Goal: Task Accomplishment & Management: Use online tool/utility

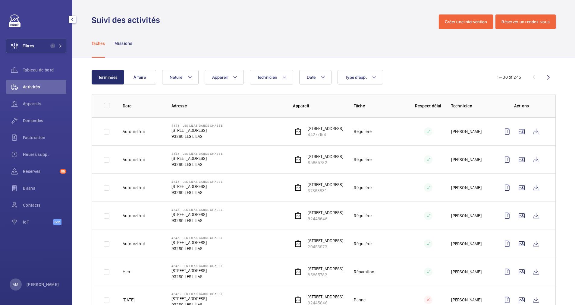
click at [34, 42] on span "Filtres" at bounding box center [20, 46] width 28 height 14
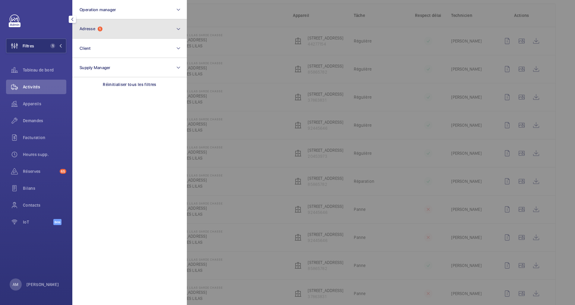
click at [88, 29] on span "Adresse" at bounding box center [88, 28] width 16 height 5
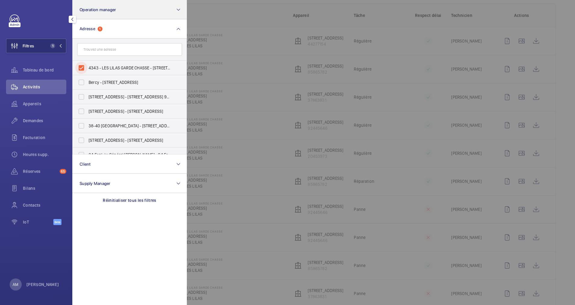
drag, startPoint x: 79, startPoint y: 62, endPoint x: 128, endPoint y: 13, distance: 69.3
click at [79, 62] on input "4343 - LES LILAS GARDE CHASSE - 14, Rue du Garde Chasse 93260 Les Lilas, LES LI…" at bounding box center [81, 68] width 12 height 12
checkbox input "false"
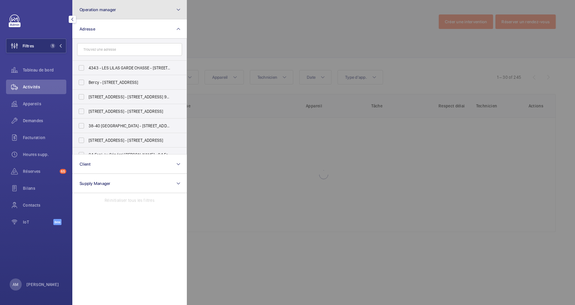
drag, startPoint x: 128, startPoint y: 12, endPoint x: 125, endPoint y: 17, distance: 5.6
click at [128, 12] on button "Operation manager" at bounding box center [129, 9] width 115 height 19
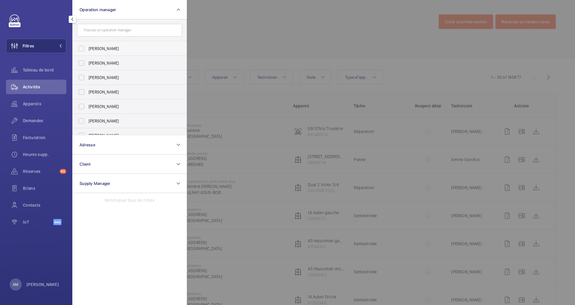
click at [113, 46] on span "Florence Dulin" at bounding box center [130, 49] width 83 height 6
click at [87, 46] on input "Florence Dulin" at bounding box center [81, 48] width 12 height 12
checkbox input "true"
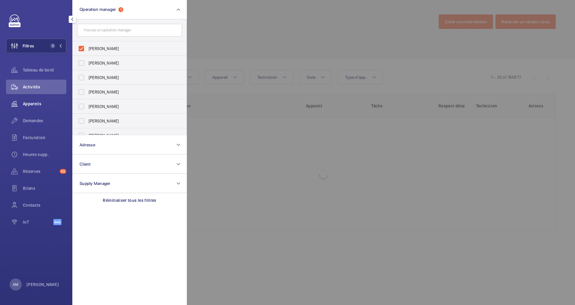
click at [32, 105] on span "Appareils" at bounding box center [44, 104] width 43 height 6
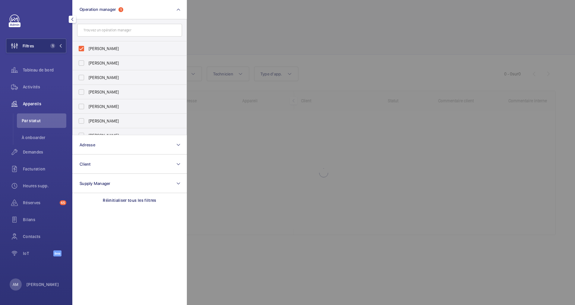
click at [277, 38] on div at bounding box center [474, 152] width 575 height 305
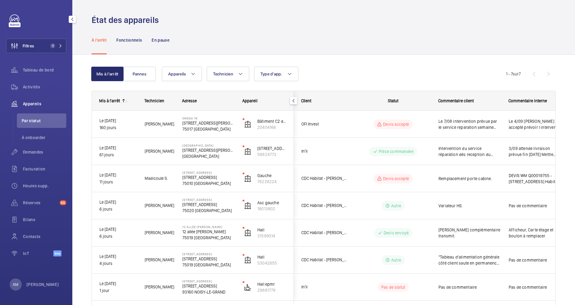
click at [526, 63] on div "Mis à l'arrêt Pannes Appareils Technicien Type d'app. Plus de filtres Réinitial…" at bounding box center [324, 189] width 464 height 264
drag, startPoint x: 558, startPoint y: 64, endPoint x: 557, endPoint y: 60, distance: 4.9
click at [558, 64] on div "Mis à l'arrêt Pannes Appareils Technicien Type d'app. Plus de filtres Réinitial…" at bounding box center [323, 195] width 503 height 281
click at [534, 58] on div "Mis à l'arrêt Pannes Appareils Technicien Type d'app. Plus de filtres Réinitial…" at bounding box center [324, 189] width 464 height 264
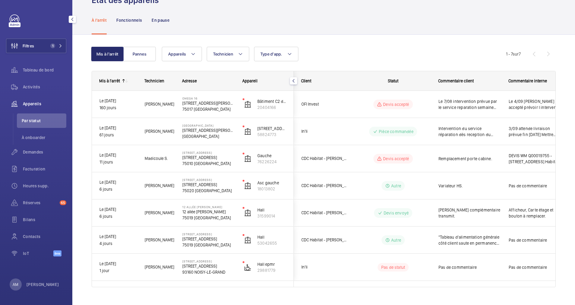
scroll to position [31, 0]
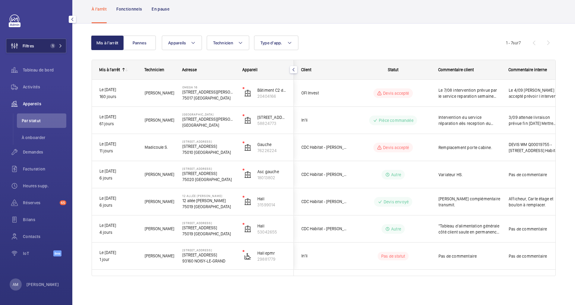
click at [57, 44] on span "1" at bounding box center [55, 45] width 14 height 5
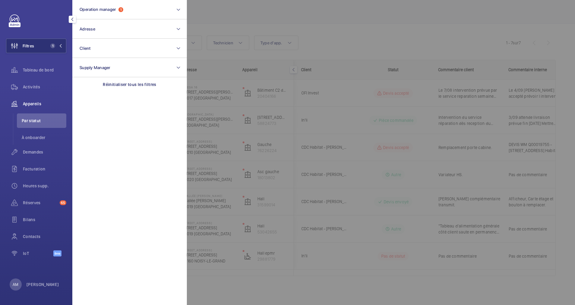
click at [263, 17] on div at bounding box center [474, 152] width 575 height 305
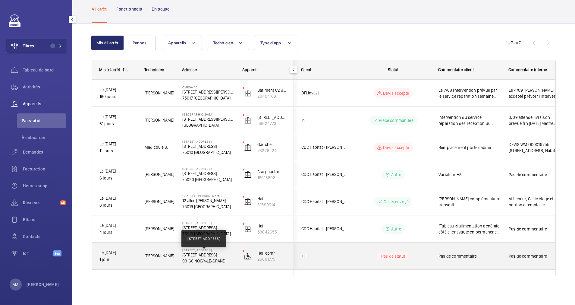
click at [186, 257] on p "3 RUE DU CLOS DES AULNES Noisy-le-Grand" at bounding box center [208, 255] width 52 height 6
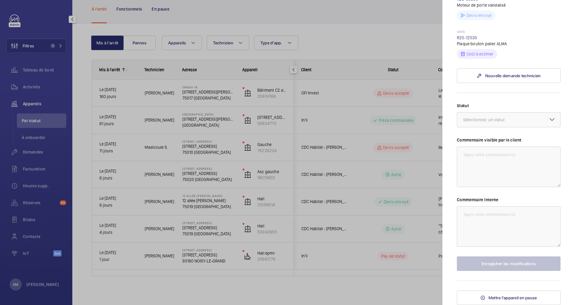
scroll to position [217, 0]
click at [294, 54] on div at bounding box center [287, 152] width 575 height 305
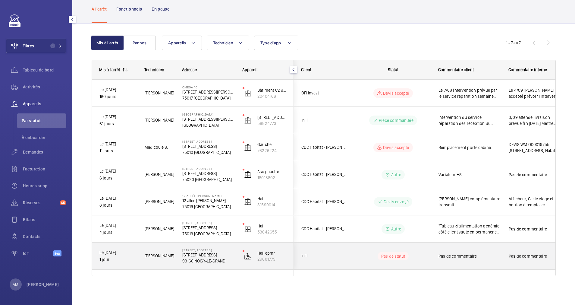
click at [328, 250] on div "In'li" at bounding box center [321, 255] width 54 height 19
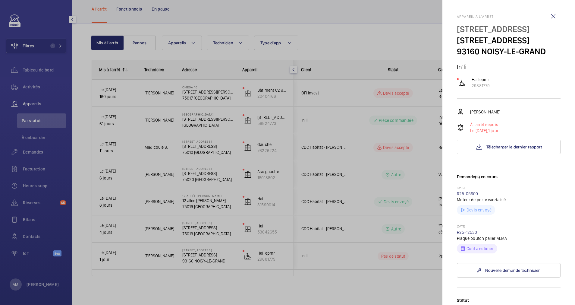
scroll to position [45, 0]
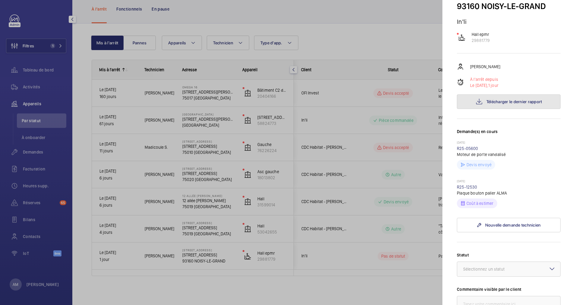
click at [499, 104] on span "Télécharger le dernier rapport" at bounding box center [514, 101] width 56 height 5
click at [198, 227] on div at bounding box center [287, 152] width 575 height 305
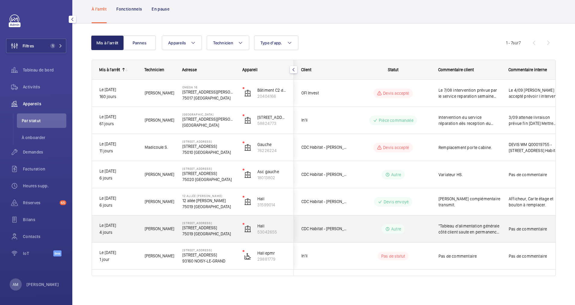
click at [466, 225] on span ""Tableau d'alimentation générale côté client saute en permanence et fait sauter…" at bounding box center [469, 229] width 62 height 12
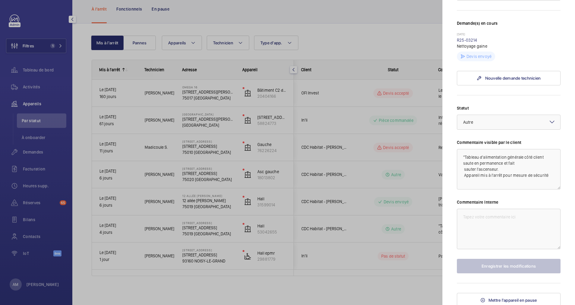
scroll to position [156, 0]
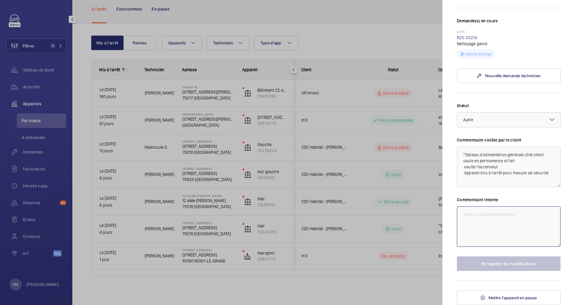
click at [470, 219] on textarea at bounding box center [509, 226] width 104 height 40
type textarea "R"
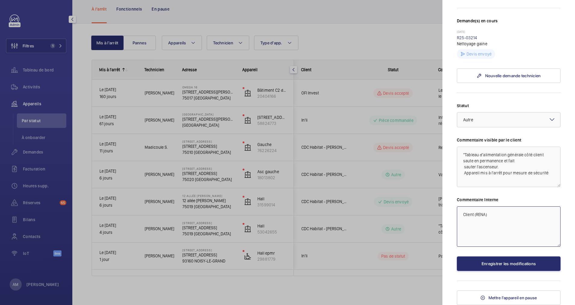
click at [497, 214] on textarea "Client (RENA)" at bounding box center [509, 226] width 104 height 40
click at [524, 215] on textarea "Client (JULIEN RENA)" at bounding box center [509, 226] width 104 height 40
drag, startPoint x: 529, startPoint y: 238, endPoint x: 540, endPoint y: 221, distance: 20.7
click at [540, 221] on textarea "Client (JULIEN RENA) relancé vendred 19 Septembre. probleme electrique toujours…" at bounding box center [509, 226] width 104 height 40
type textarea "Client (JULIEN RENA) relancé vendred 19 Septembre. probleme electrique toujours…"
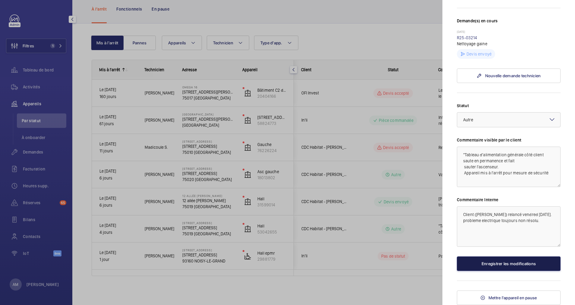
click at [510, 260] on button "Enregistrer les modifications" at bounding box center [509, 263] width 104 height 14
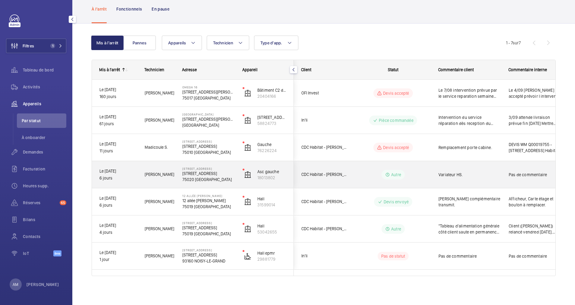
click at [529, 176] on span "Pas de commentaire" at bounding box center [536, 174] width 55 height 6
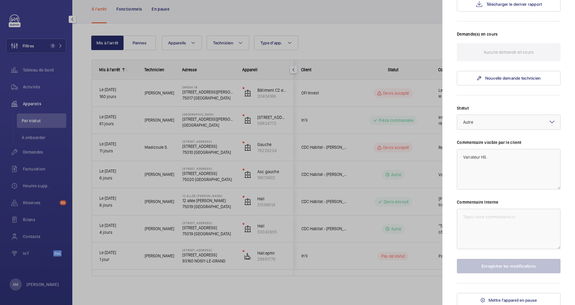
scroll to position [145, 0]
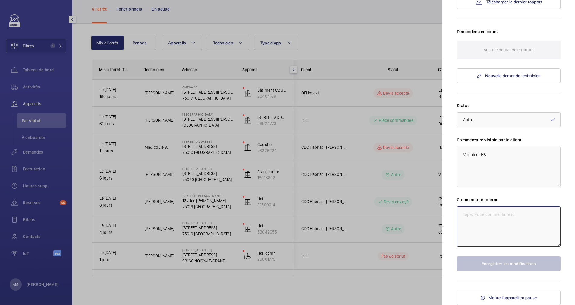
click at [493, 215] on textarea at bounding box center [509, 226] width 104 height 40
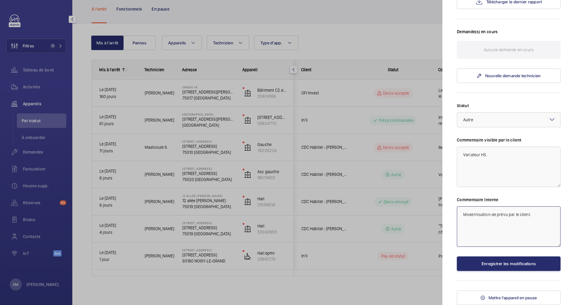
type textarea "Modernisation de prévu par le client."
click at [498, 273] on div "Appareil à l'arrêt 138 bis avenue Gambetta 138 bis avenue Gambetta 75020 PARIS …" at bounding box center [509, 87] width 104 height 435
click at [510, 258] on button "Enregistrer les modifications" at bounding box center [509, 263] width 104 height 14
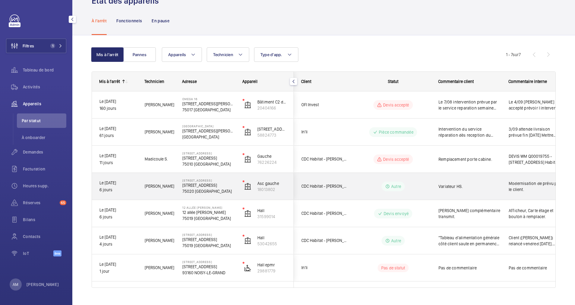
scroll to position [31, 0]
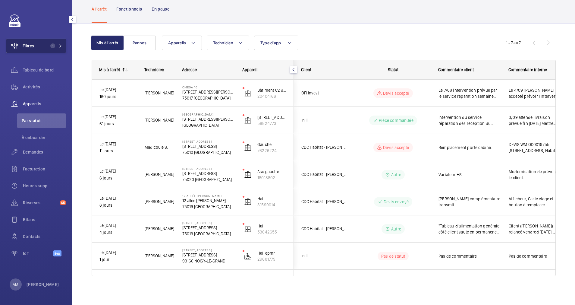
click at [44, 39] on button "Filtres 1" at bounding box center [36, 46] width 60 height 14
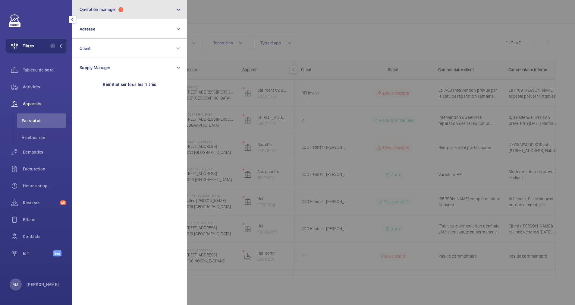
click at [134, 13] on button "Operation manager 1" at bounding box center [129, 9] width 115 height 19
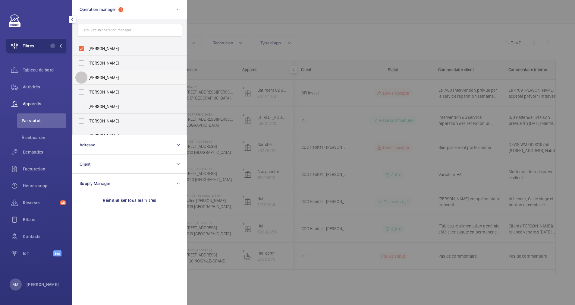
click at [82, 75] on input "[PERSON_NAME]" at bounding box center [81, 77] width 12 height 12
checkbox input "true"
click at [81, 50] on input "Florence Dulin" at bounding box center [81, 48] width 12 height 12
checkbox input "false"
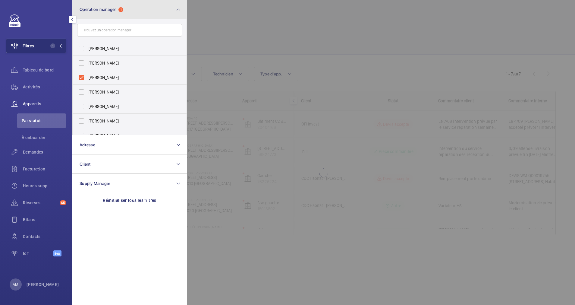
click at [163, 14] on button "Operation manager 1" at bounding box center [129, 9] width 115 height 19
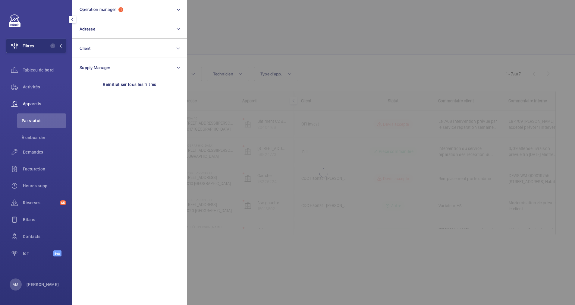
click at [273, 43] on div at bounding box center [474, 152] width 575 height 305
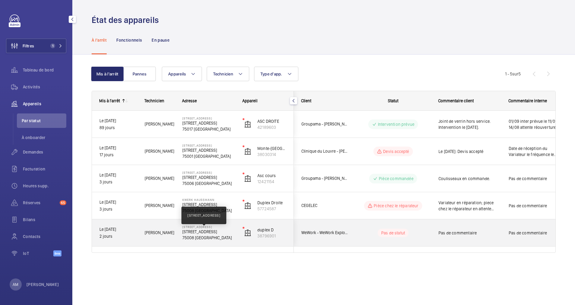
drag, startPoint x: 196, startPoint y: 232, endPoint x: 391, endPoint y: 229, distance: 195.6
click at [196, 233] on p "40 Rue du Colisée, 75008 PARIS" at bounding box center [208, 231] width 52 height 6
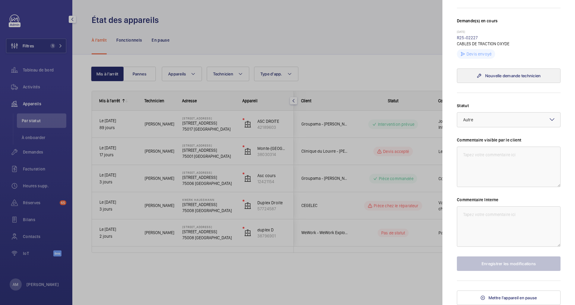
scroll to position [167, 0]
click at [482, 165] on textarea at bounding box center [509, 166] width 104 height 40
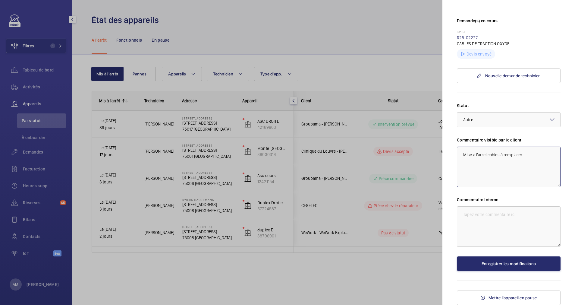
drag, startPoint x: 527, startPoint y: 154, endPoint x: 462, endPoint y: 153, distance: 65.1
click at [462, 153] on textarea "Mise à l'arret cables à remplacer" at bounding box center [509, 166] width 104 height 40
type textarea "Mise à l'arret cables à remplacer"
click at [498, 212] on textarea at bounding box center [509, 226] width 104 height 40
paste textarea "Mise à l'arret cables à remplacer"
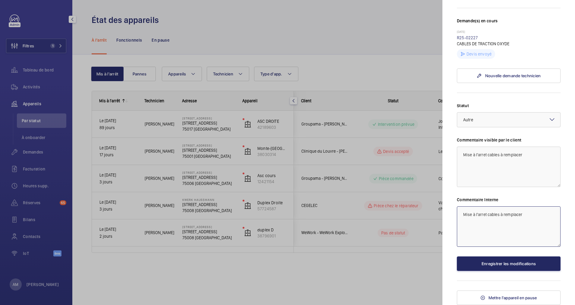
type textarea "Mise à l'arret cables à remplacer"
click at [501, 263] on button "Enregistrer les modifications" at bounding box center [509, 263] width 104 height 14
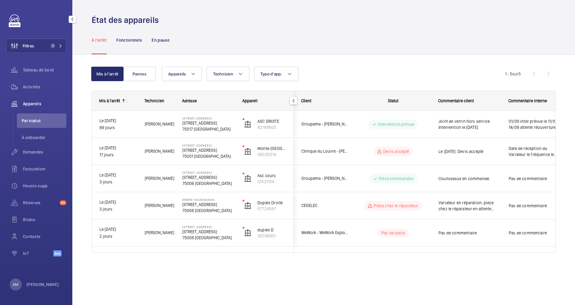
scroll to position [0, 0]
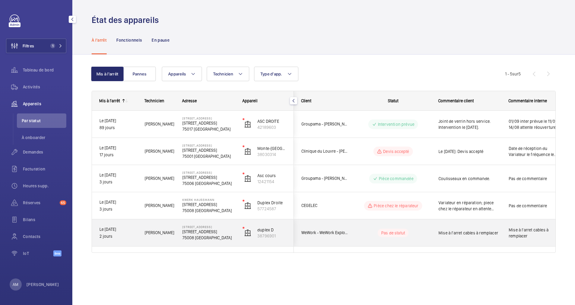
click at [388, 231] on p "Pas de statut" at bounding box center [393, 233] width 24 height 6
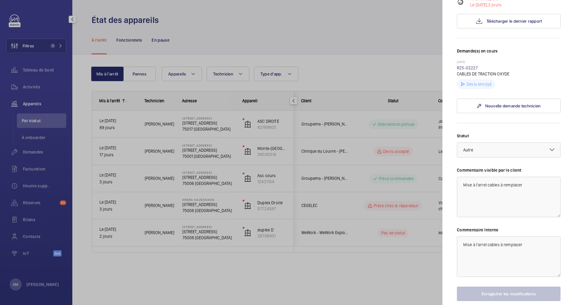
scroll to position [136, 0]
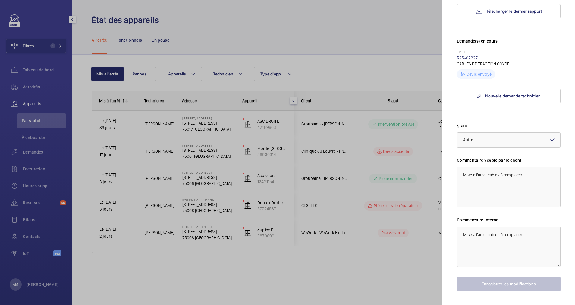
click at [499, 147] on div at bounding box center [508, 140] width 103 height 14
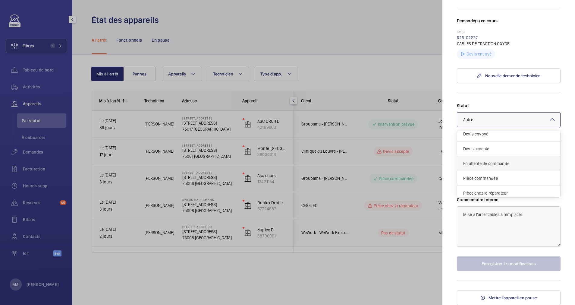
scroll to position [6, 0]
click at [492, 189] on span "Pièce commandée" at bounding box center [508, 191] width 91 height 6
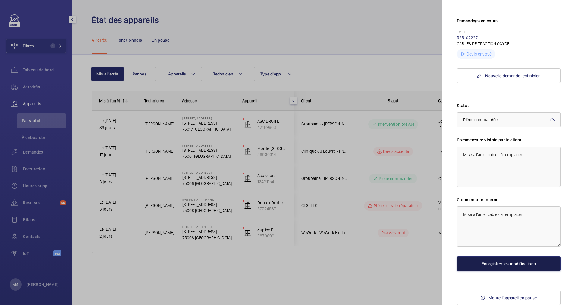
click at [515, 268] on button "Enregistrer les modifications" at bounding box center [509, 263] width 104 height 14
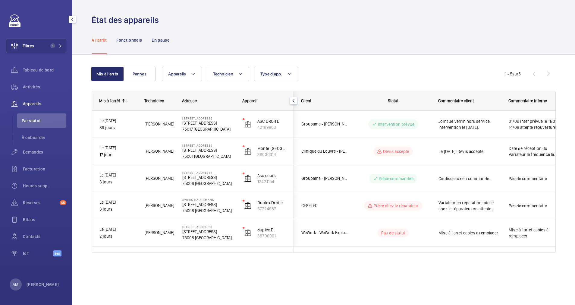
scroll to position [0, 0]
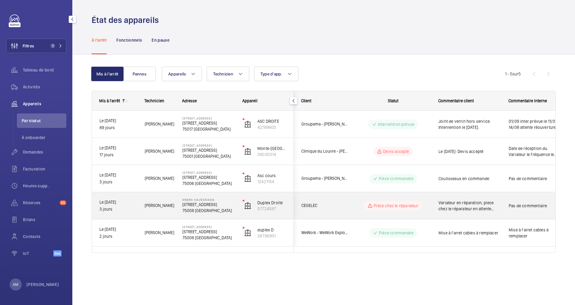
click at [216, 210] on p "75008 PARIS" at bounding box center [208, 210] width 52 height 6
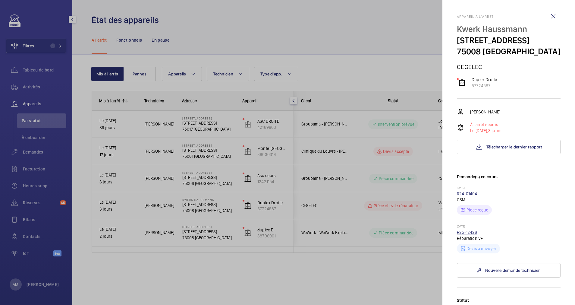
click at [469, 234] on link "R25-12426" at bounding box center [467, 232] width 20 height 5
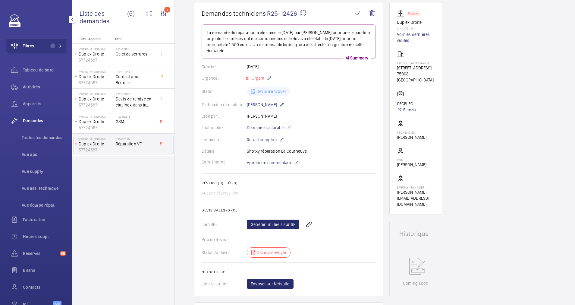
scroll to position [48, 0]
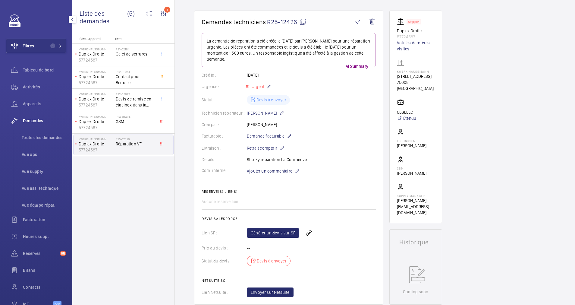
drag, startPoint x: 49, startPoint y: 45, endPoint x: 70, endPoint y: 33, distance: 24.0
click at [50, 45] on span "1" at bounding box center [52, 45] width 5 height 5
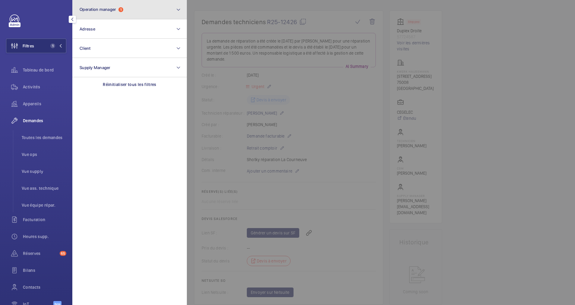
click at [120, 8] on span "1" at bounding box center [120, 9] width 5 height 5
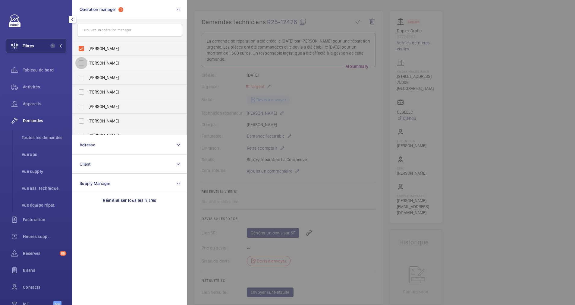
click at [84, 61] on input "Florence Dulin" at bounding box center [81, 63] width 12 height 12
checkbox input "true"
click at [80, 47] on input "[PERSON_NAME]" at bounding box center [81, 48] width 12 height 12
checkbox input "false"
click at [32, 101] on span "Appareils" at bounding box center [44, 104] width 43 height 6
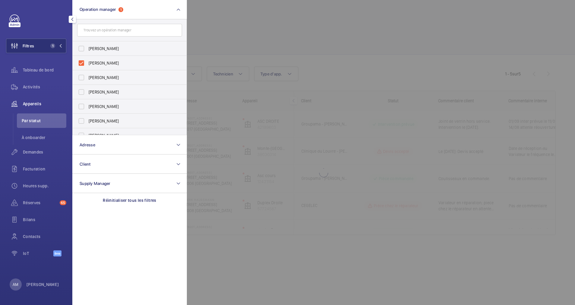
click at [313, 27] on div at bounding box center [474, 152] width 575 height 305
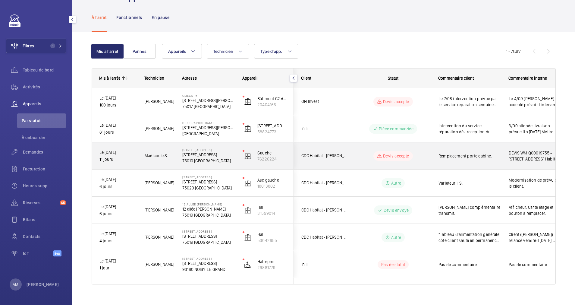
scroll to position [31, 0]
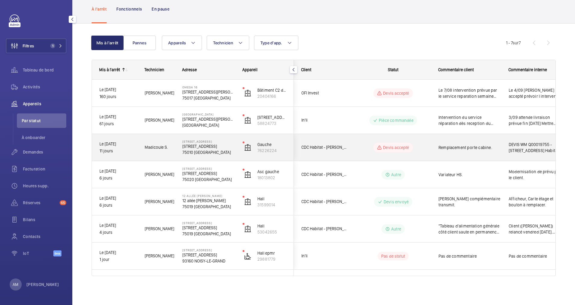
click at [419, 151] on wm-front-pills-cell "Devis accepté" at bounding box center [393, 148] width 75 height 10
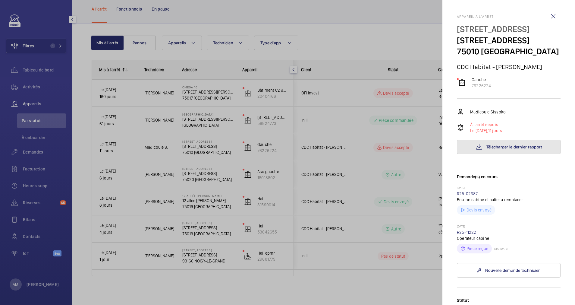
click at [516, 154] on button "Télécharger le dernier rapport" at bounding box center [509, 147] width 104 height 14
click at [426, 52] on div at bounding box center [287, 152] width 575 height 305
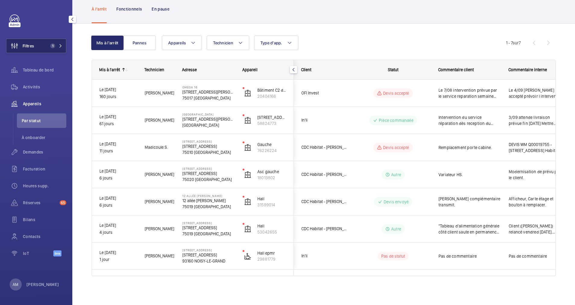
click at [52, 43] on button "Filtres 1" at bounding box center [36, 46] width 60 height 14
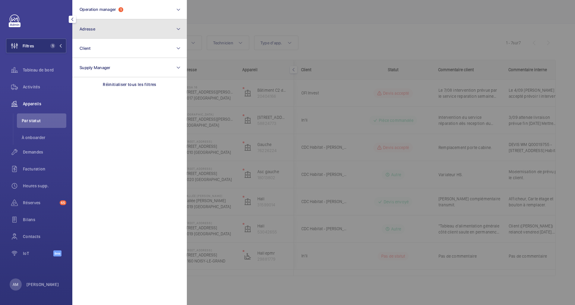
click at [147, 25] on button "Adresse" at bounding box center [129, 28] width 115 height 19
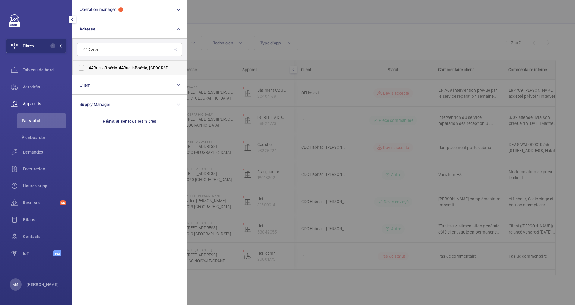
type input "44 Boétie"
click at [105, 67] on span "44 Rue la Boétie - 44 Rue la Boétie , 75008 PARIS, PARIS 75008" at bounding box center [130, 68] width 83 height 6
click at [87, 67] on input "44 Rue la Boétie - 44 Rue la Boétie , 75008 PARIS, PARIS 75008" at bounding box center [81, 68] width 12 height 12
checkbox input "true"
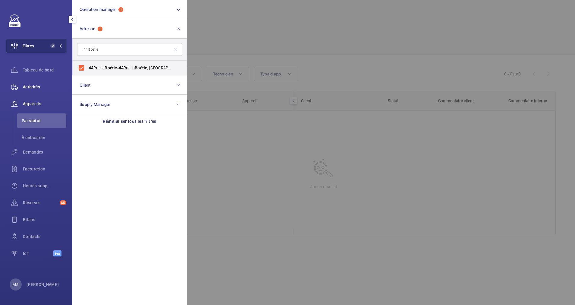
click at [36, 85] on span "Activités" at bounding box center [44, 87] width 43 height 6
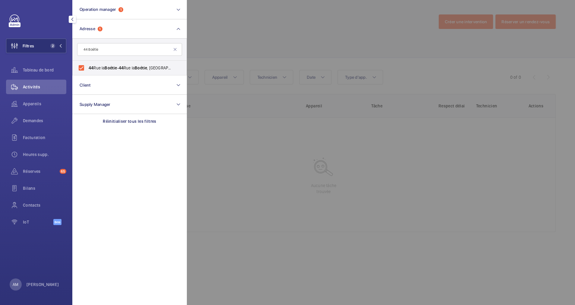
click at [227, 37] on div at bounding box center [474, 152] width 575 height 305
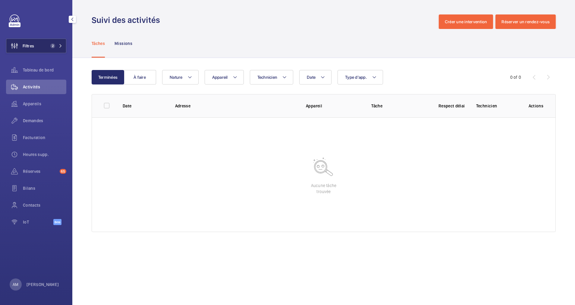
click at [56, 44] on span "2" at bounding box center [55, 45] width 14 height 5
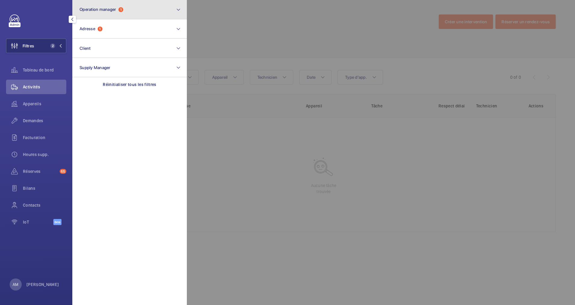
click at [130, 9] on button "Operation manager 1" at bounding box center [129, 9] width 115 height 19
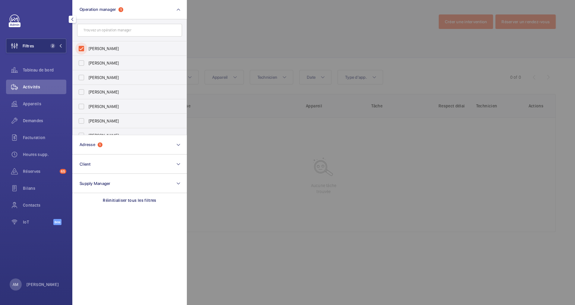
drag, startPoint x: 77, startPoint y: 49, endPoint x: 125, endPoint y: 39, distance: 49.0
click at [84, 48] on input "Florence Dulin" at bounding box center [81, 48] width 12 height 12
checkbox input "false"
click at [206, 33] on div at bounding box center [474, 152] width 575 height 305
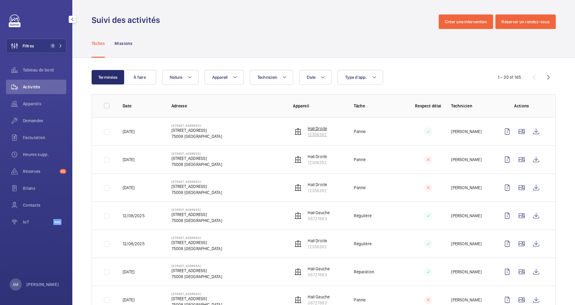
click at [312, 129] on p "Hall Droite" at bounding box center [317, 128] width 19 height 6
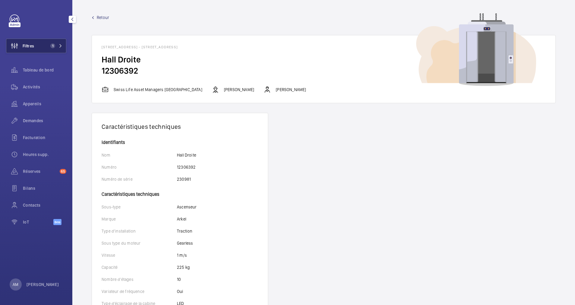
click at [53, 46] on span "1" at bounding box center [52, 45] width 5 height 5
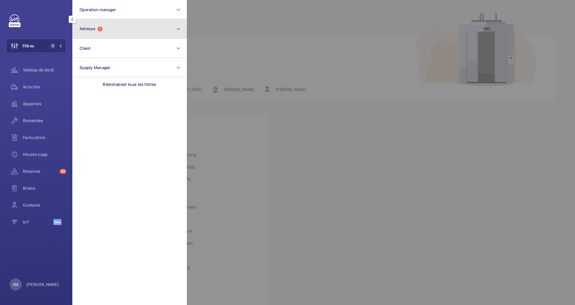
click at [123, 27] on button "Adresse 1" at bounding box center [129, 28] width 115 height 19
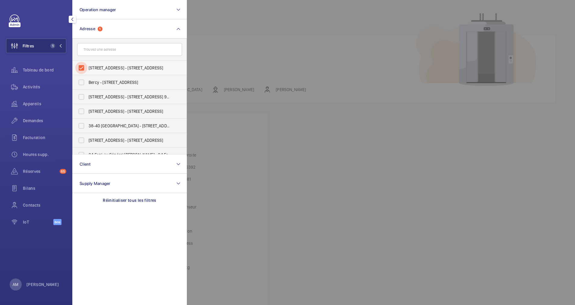
click at [84, 66] on input "44 Rue la Boétie - 44 Rue la Boétie, 75008 PARIS, PARIS 75008" at bounding box center [81, 68] width 12 height 12
checkbox input "false"
click at [102, 52] on input "text" at bounding box center [129, 49] width 105 height 13
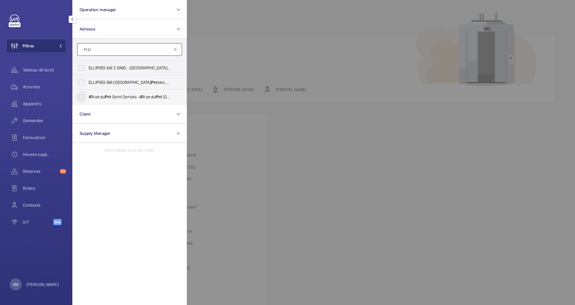
type input "41 pr"
click at [81, 98] on input "41 rue du Pr é Saint Gervais - 41 rue du Pr é Saint Gervais, PARIS 75019" at bounding box center [81, 97] width 12 height 12
checkbox input "true"
click at [37, 119] on span "Demandes" at bounding box center [44, 121] width 43 height 6
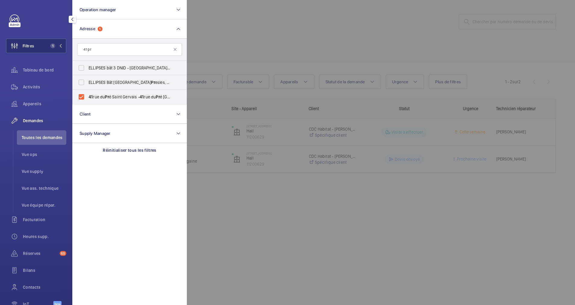
click at [287, 30] on div at bounding box center [474, 152] width 575 height 305
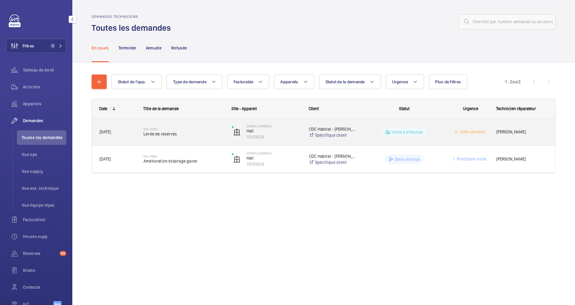
click at [187, 125] on div "R25-11282 Levée de reserves" at bounding box center [183, 131] width 80 height 17
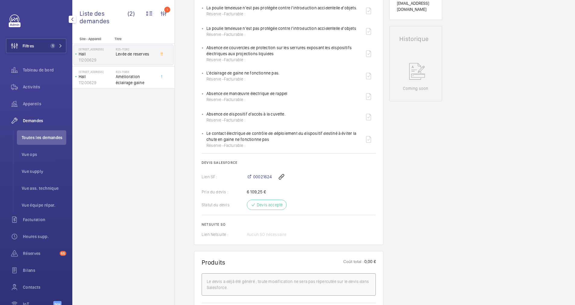
scroll to position [271, 0]
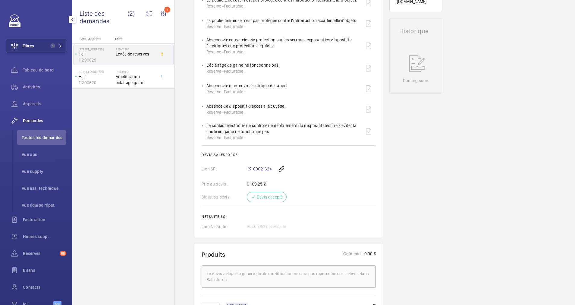
click at [261, 167] on span "00021624" at bounding box center [262, 169] width 19 height 6
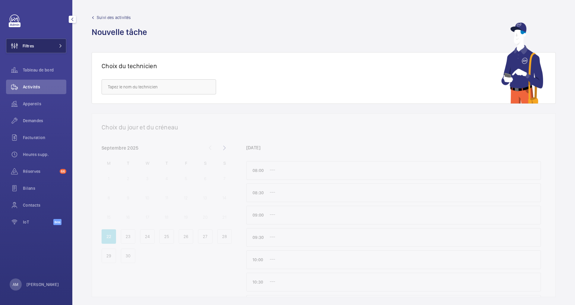
click at [48, 46] on button "Filtres" at bounding box center [36, 46] width 60 height 14
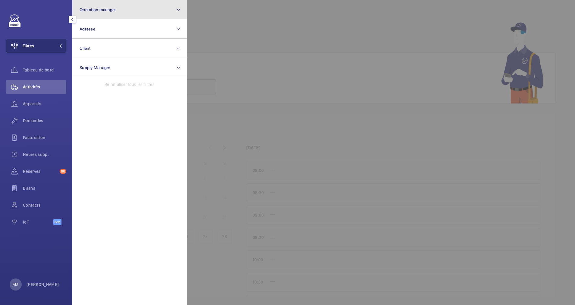
click at [130, 14] on button "Operation manager" at bounding box center [129, 9] width 115 height 19
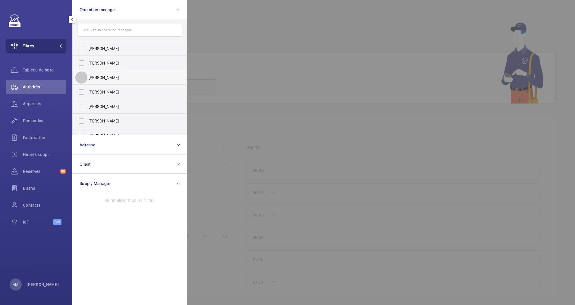
click at [83, 75] on input "[PERSON_NAME]" at bounding box center [81, 77] width 12 height 12
checkbox input "true"
click at [253, 38] on div at bounding box center [474, 152] width 575 height 305
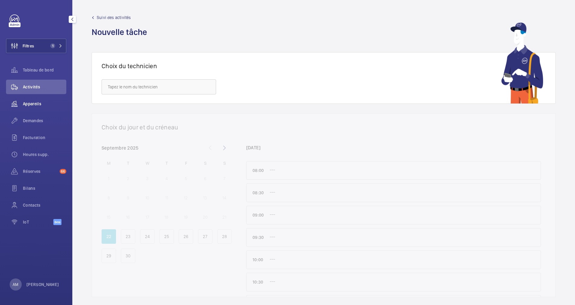
click at [34, 104] on span "Appareils" at bounding box center [44, 104] width 43 height 6
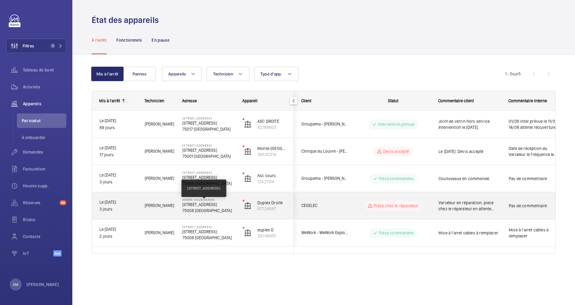
click at [209, 206] on p "29 Rue de Courcelles, 75008 PARIS" at bounding box center [208, 204] width 52 height 6
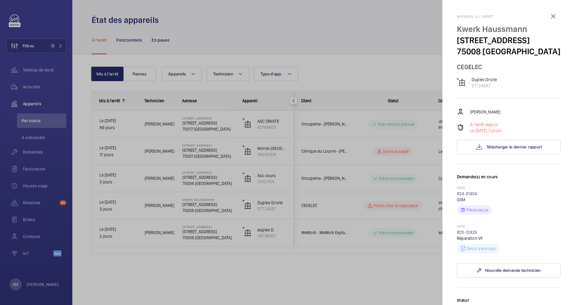
scroll to position [45, 0]
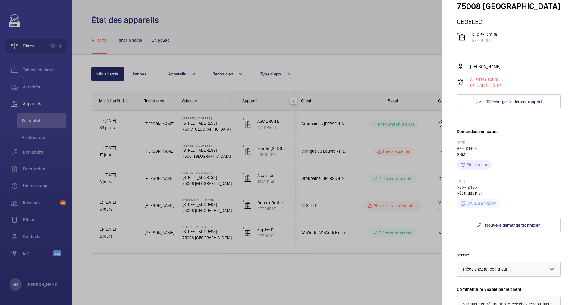
click at [469, 189] on link "R25-12426" at bounding box center [467, 186] width 20 height 5
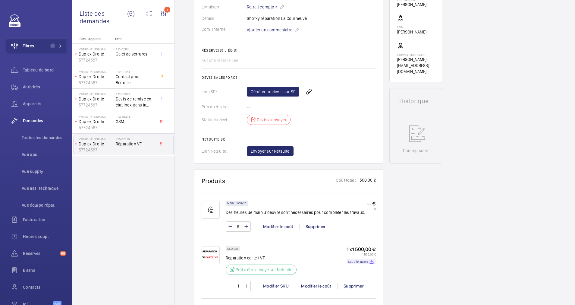
scroll to position [181, 0]
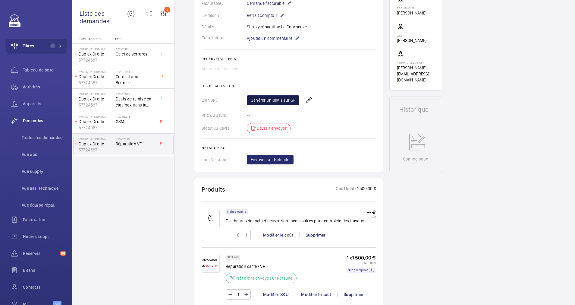
click at [278, 97] on link "Générer un devis sur SF" at bounding box center [273, 100] width 52 height 10
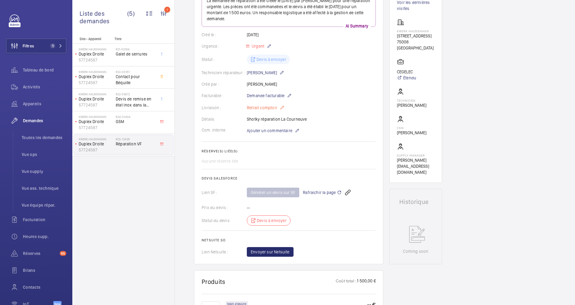
scroll to position [184, 0]
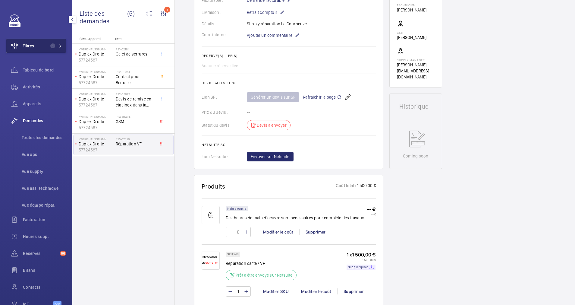
click at [52, 45] on span "1" at bounding box center [52, 45] width 5 height 5
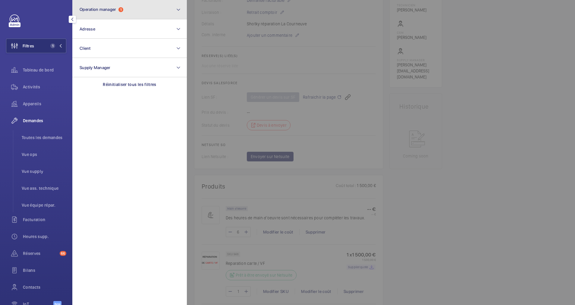
click at [143, 6] on button "Operation manager 1" at bounding box center [129, 9] width 115 height 19
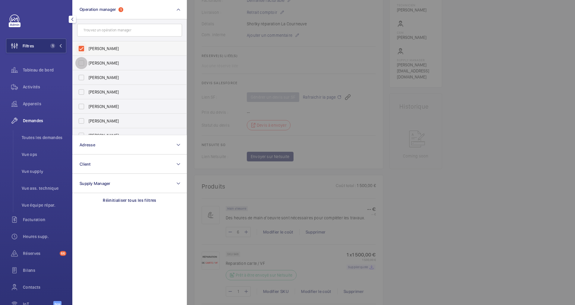
drag, startPoint x: 82, startPoint y: 64, endPoint x: 85, endPoint y: 48, distance: 15.7
click at [82, 62] on input "Florence Dulin" at bounding box center [81, 63] width 12 height 12
checkbox input "true"
click at [85, 48] on input "[PERSON_NAME]" at bounding box center [81, 48] width 12 height 12
checkbox input "false"
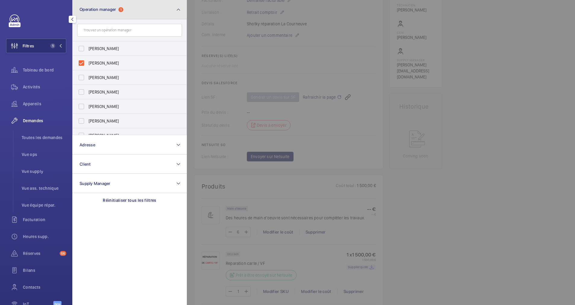
click at [159, 8] on button "Operation manager 1" at bounding box center [129, 9] width 115 height 19
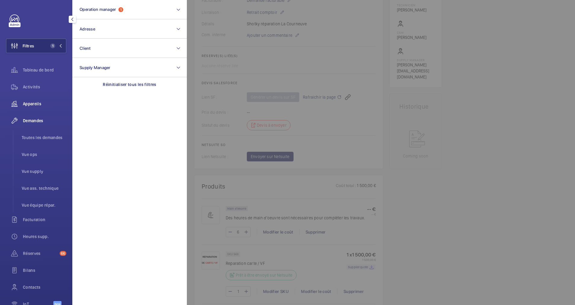
click at [35, 104] on span "Appareils" at bounding box center [44, 104] width 43 height 6
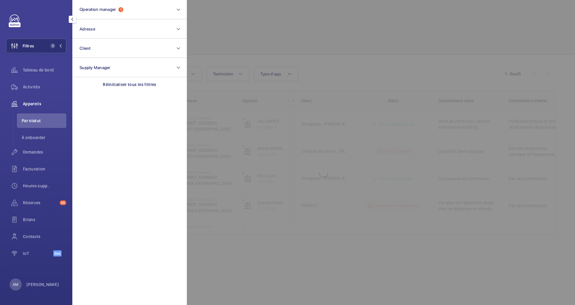
click at [252, 35] on div at bounding box center [474, 152] width 575 height 305
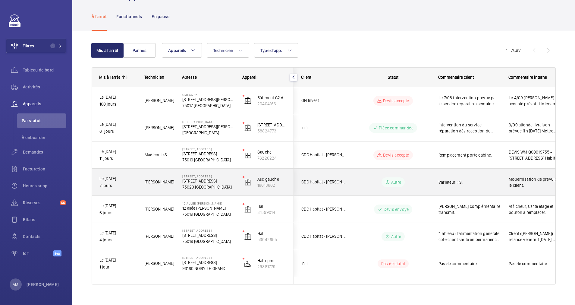
scroll to position [32, 0]
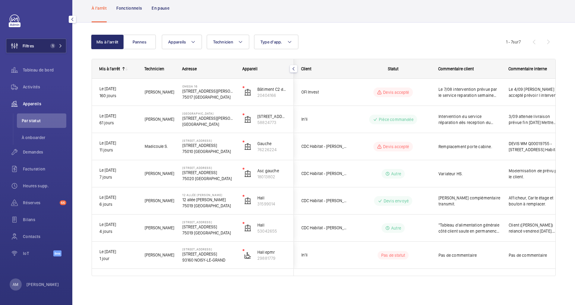
click at [53, 43] on button "Filtres 1" at bounding box center [36, 46] width 60 height 14
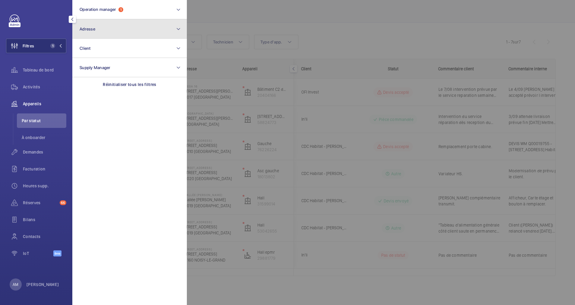
click at [115, 28] on button "Adresse" at bounding box center [129, 28] width 115 height 19
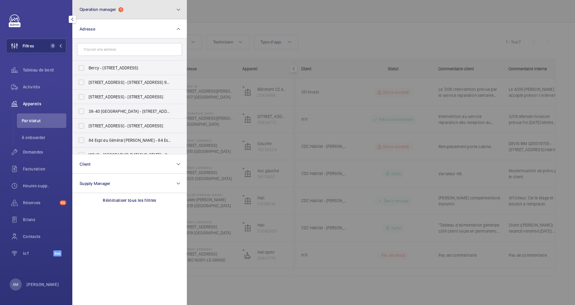
click at [127, 15] on button "Operation manager 1" at bounding box center [129, 9] width 115 height 19
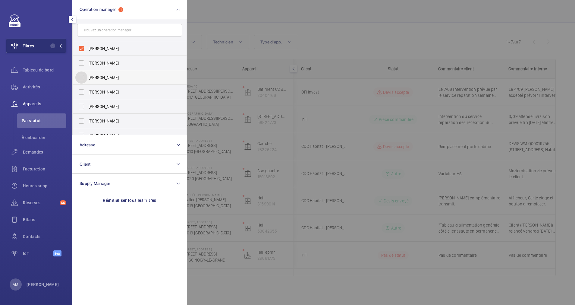
click at [84, 75] on input "[PERSON_NAME]" at bounding box center [81, 77] width 12 height 12
checkbox input "true"
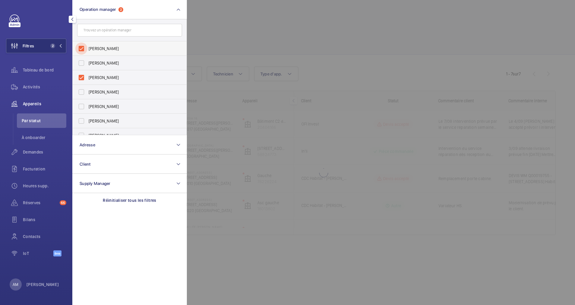
click at [79, 45] on input "Florence Dulin" at bounding box center [81, 48] width 12 height 12
checkbox input "false"
click at [404, 19] on div at bounding box center [474, 152] width 575 height 305
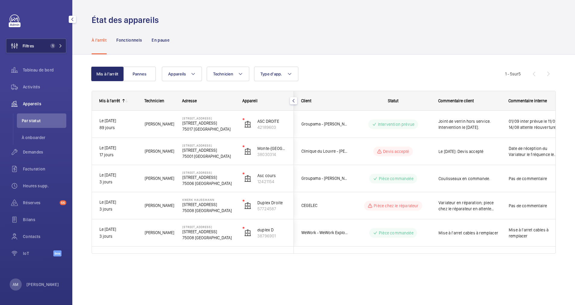
click at [61, 44] on mat-icon at bounding box center [61, 46] width 4 height 4
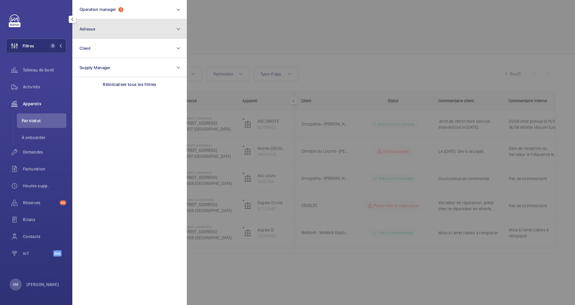
click at [99, 29] on button "Adresse" at bounding box center [129, 28] width 115 height 19
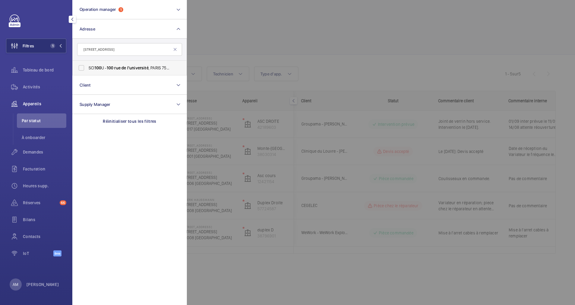
type input "100 rue de l'Université"
click at [93, 68] on span "SCI 100 U - 100 rue de l'université , PARIS 75007" at bounding box center [130, 68] width 83 height 6
click at [87, 68] on input "SCI 100 U - 100 rue de l'université , PARIS 75007" at bounding box center [81, 68] width 12 height 12
checkbox input "true"
click at [30, 85] on span "Activités" at bounding box center [44, 87] width 43 height 6
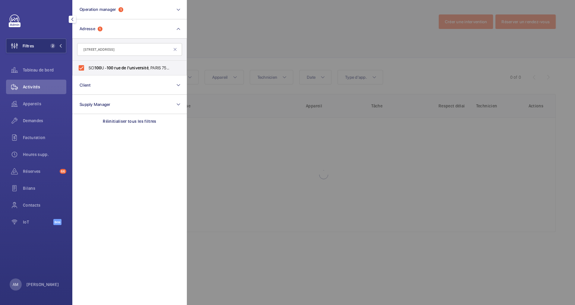
click at [243, 69] on div at bounding box center [474, 152] width 575 height 305
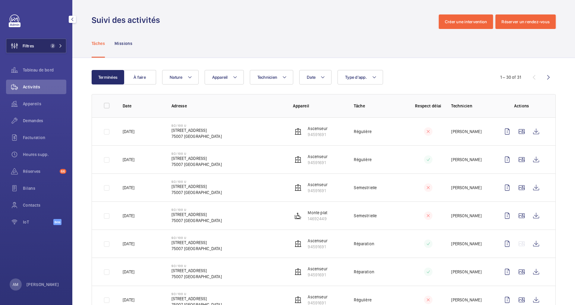
click at [46, 44] on button "Filtres 2" at bounding box center [36, 46] width 60 height 14
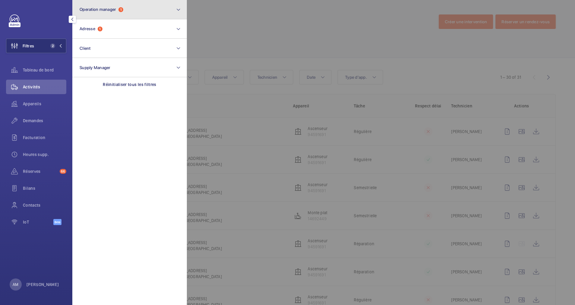
click at [144, 14] on button "Operation manager 1" at bounding box center [129, 9] width 115 height 19
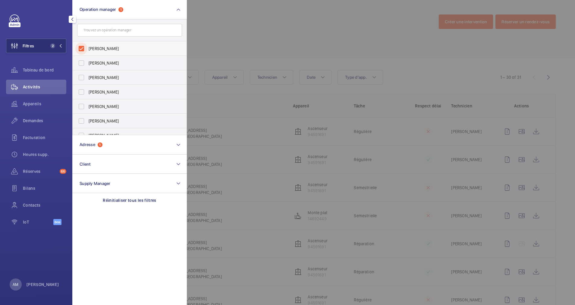
click at [80, 46] on input "[PERSON_NAME]" at bounding box center [81, 48] width 12 height 12
checkbox input "false"
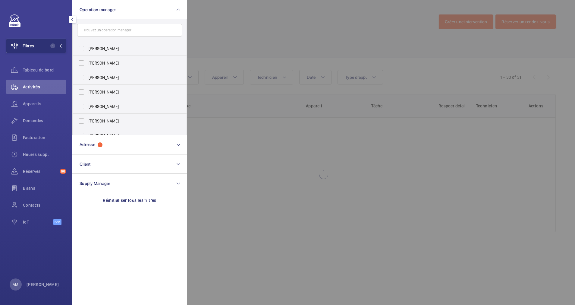
click at [252, 24] on div at bounding box center [474, 152] width 575 height 305
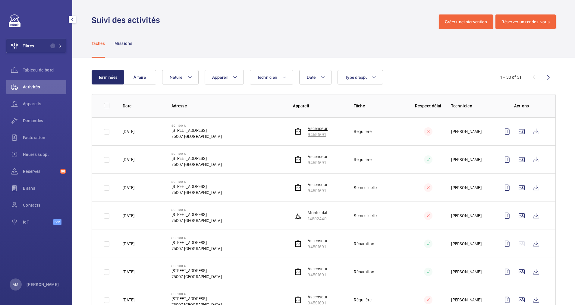
click at [315, 133] on p "94591691" at bounding box center [318, 134] width 20 height 6
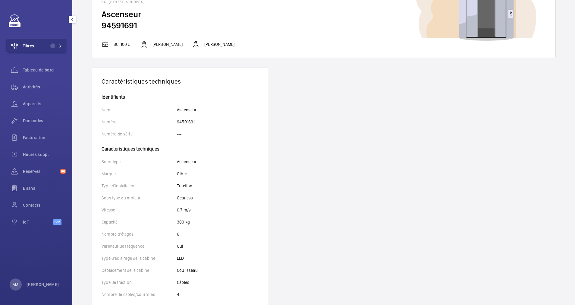
scroll to position [90, 0]
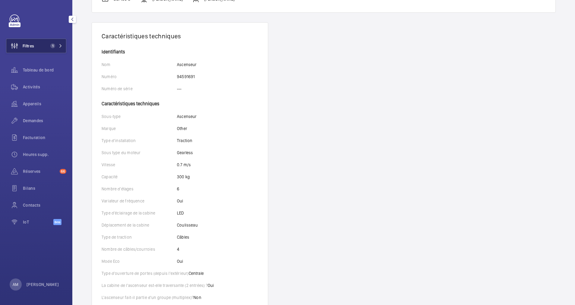
click at [50, 45] on span "1" at bounding box center [52, 45] width 5 height 5
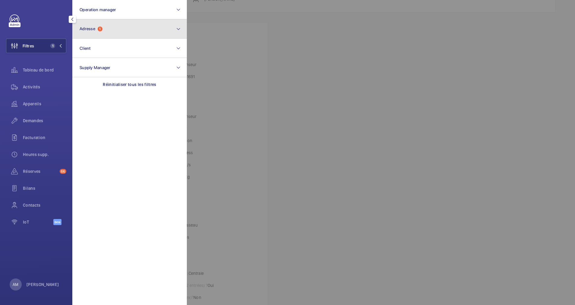
click at [133, 23] on button "Adresse 1" at bounding box center [129, 28] width 115 height 19
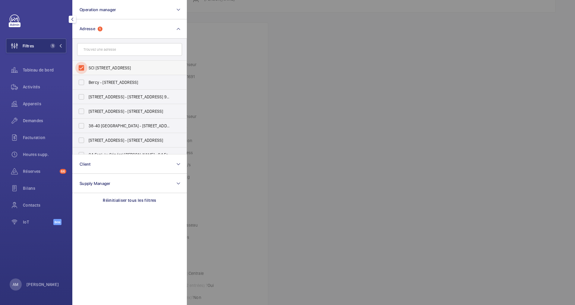
click at [84, 66] on input "SCI 100 U - 100 rue de l'université, PARIS 75007" at bounding box center [81, 68] width 12 height 12
checkbox input "false"
click at [111, 50] on input "text" at bounding box center [129, 49] width 105 height 13
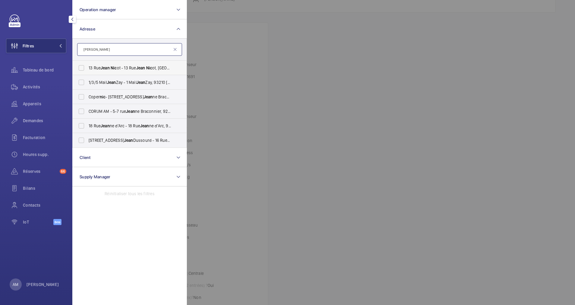
type input "jean nic"
click at [105, 62] on label "13 Rue Jean Nic ot - 13 Rue Jean Nic ot, 75007 PARIS, PARIS 75007" at bounding box center [125, 68] width 105 height 14
click at [87, 62] on input "13 Rue Jean Nic ot - 13 Rue Jean Nic ot, 75007 PARIS, PARIS 75007" at bounding box center [81, 68] width 12 height 12
checkbox input "true"
click at [34, 119] on span "Demandes" at bounding box center [44, 121] width 43 height 6
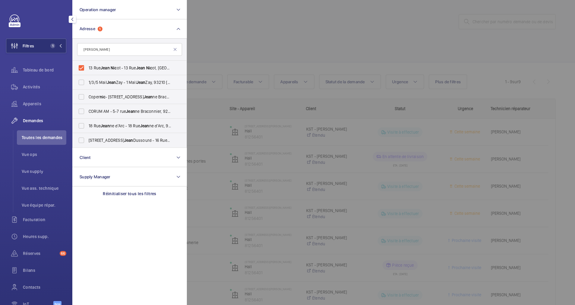
click at [263, 30] on div at bounding box center [474, 152] width 575 height 305
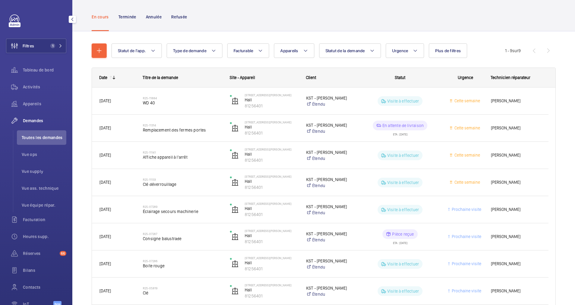
scroll to position [45, 0]
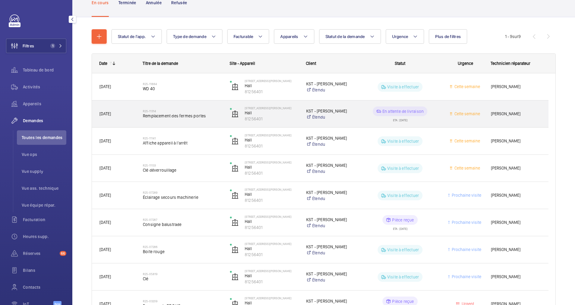
click at [200, 105] on div "R25-11314 Remplacement des fermes portes" at bounding box center [179, 113] width 86 height 27
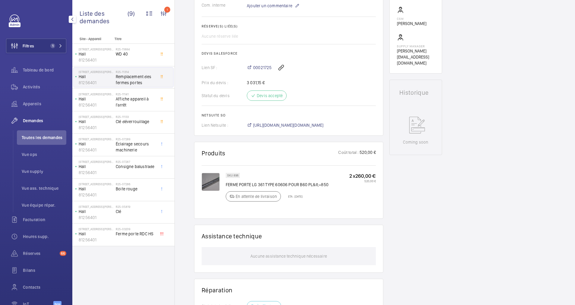
scroll to position [271, 0]
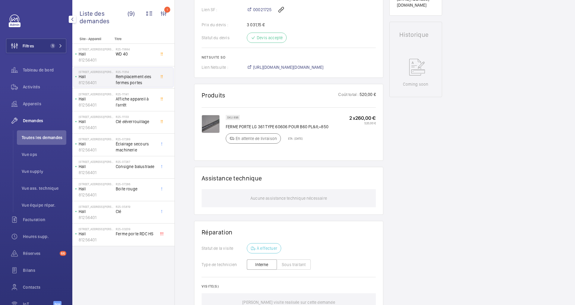
click at [217, 124] on img at bounding box center [211, 124] width 18 height 18
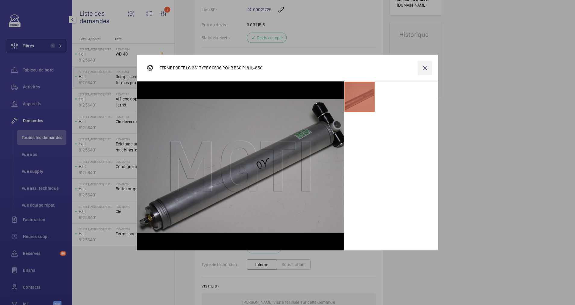
click at [424, 67] on wm-front-icon-button at bounding box center [425, 68] width 14 height 14
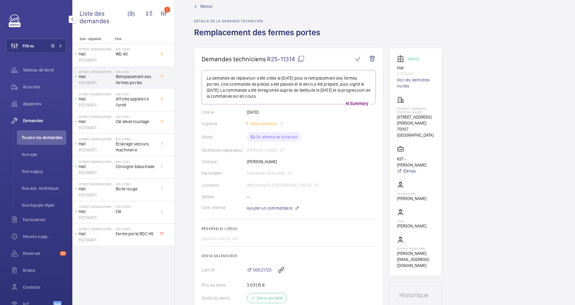
scroll to position [0, 0]
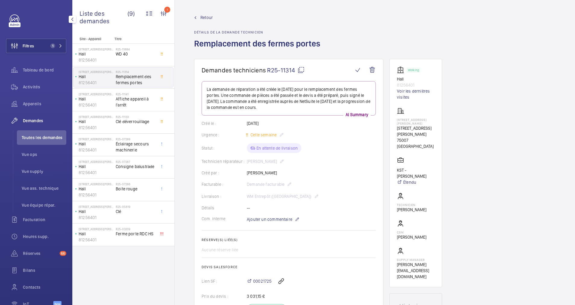
click at [302, 69] on mat-icon at bounding box center [300, 69] width 7 height 7
click at [203, 19] on span "Retour" at bounding box center [206, 17] width 12 height 6
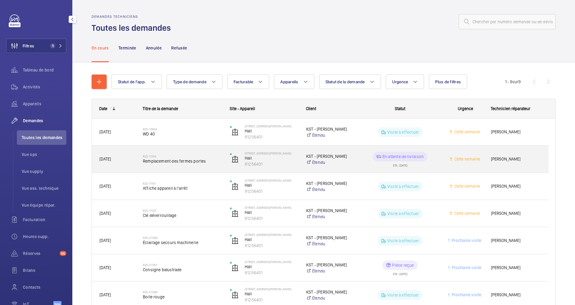
click at [363, 156] on wm-front-pills-cell "En attente de livraison ETA : 24/09/2025" at bounding box center [399, 159] width 79 height 15
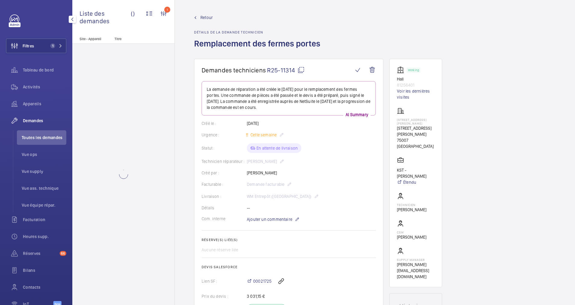
scroll to position [90, 0]
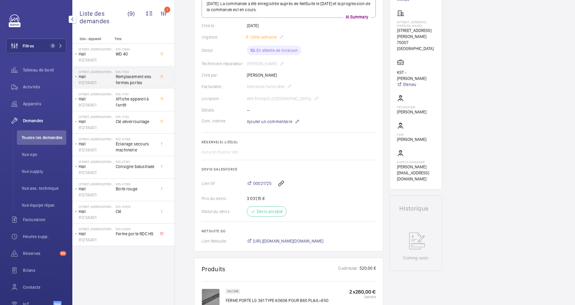
scroll to position [45, 0]
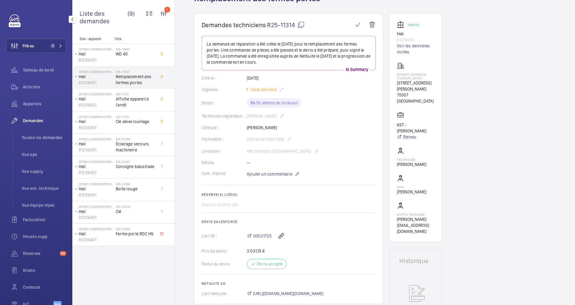
drag, startPoint x: 33, startPoint y: 100, endPoint x: 30, endPoint y: 115, distance: 15.8
click at [33, 100] on div "Appareils" at bounding box center [36, 103] width 60 height 14
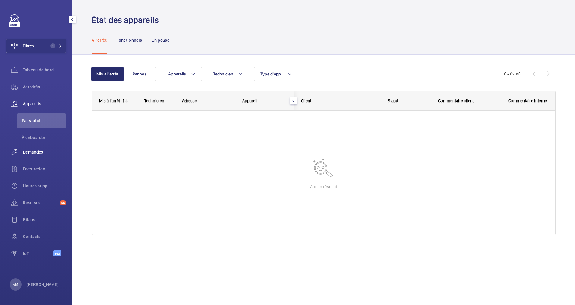
click at [32, 149] on span "Demandes" at bounding box center [44, 152] width 43 height 6
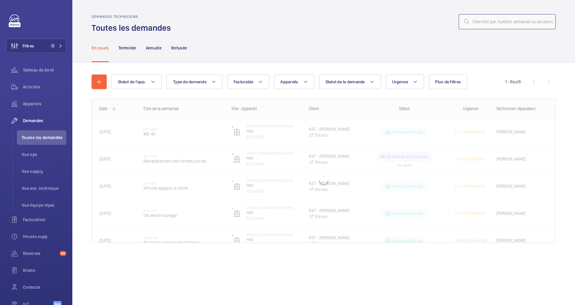
click at [509, 24] on input "text" at bounding box center [507, 21] width 97 height 15
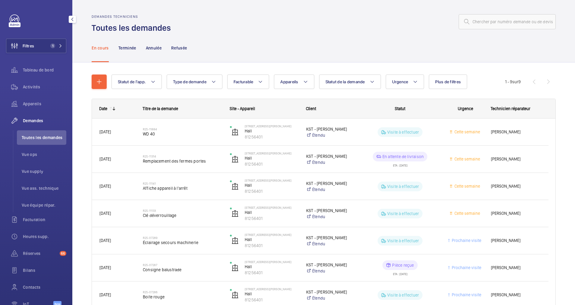
drag, startPoint x: 49, startPoint y: 52, endPoint x: 65, endPoint y: 40, distance: 20.7
click at [50, 51] on button "Filtres 1" at bounding box center [36, 46] width 60 height 14
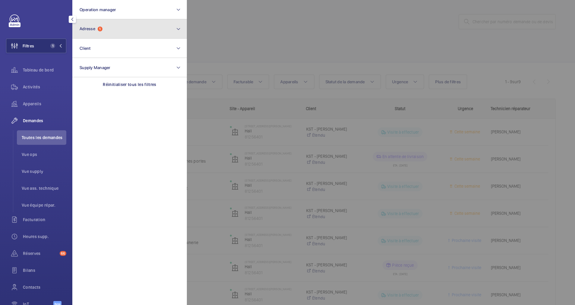
click at [99, 27] on span "1" at bounding box center [100, 29] width 5 height 5
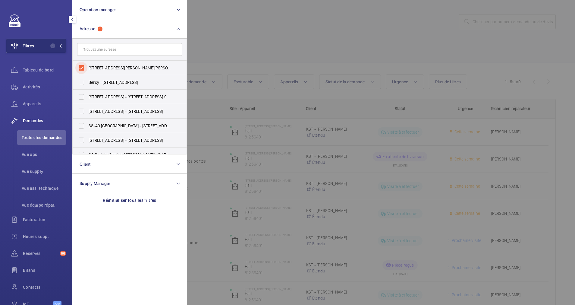
drag, startPoint x: 81, startPoint y: 66, endPoint x: 234, endPoint y: 39, distance: 154.8
click at [86, 64] on input "13 Rue Jean Nicot - 13 Rue Jean Nicot, 75007 PARIS, PARIS 75007" at bounding box center [81, 68] width 12 height 12
checkbox input "false"
drag, startPoint x: 274, startPoint y: 31, endPoint x: 289, endPoint y: 31, distance: 15.1
click at [275, 31] on div at bounding box center [474, 152] width 575 height 305
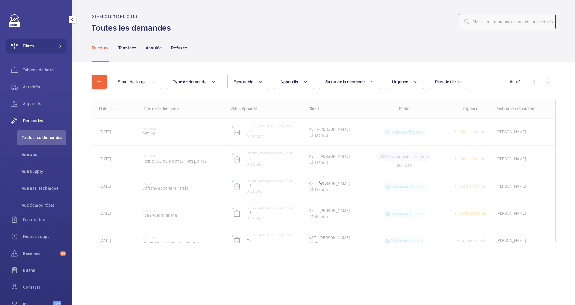
click at [494, 19] on input "text" at bounding box center [507, 21] width 97 height 15
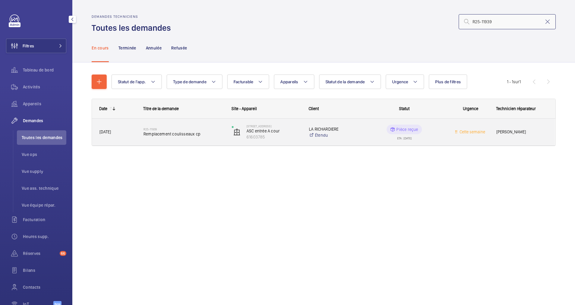
type input "R25-11939"
click at [194, 134] on span "Remplacement coulisseaux cp" at bounding box center [183, 134] width 80 height 6
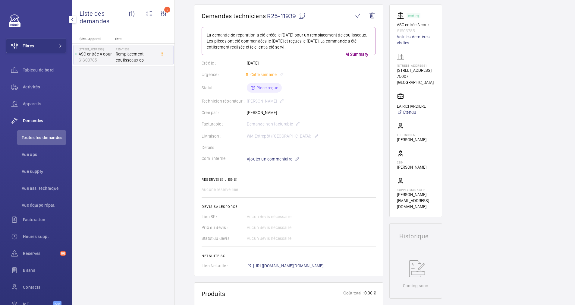
scroll to position [35, 0]
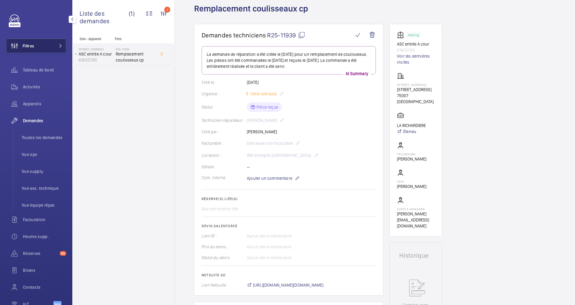
click at [46, 49] on button "Filtres" at bounding box center [36, 46] width 60 height 14
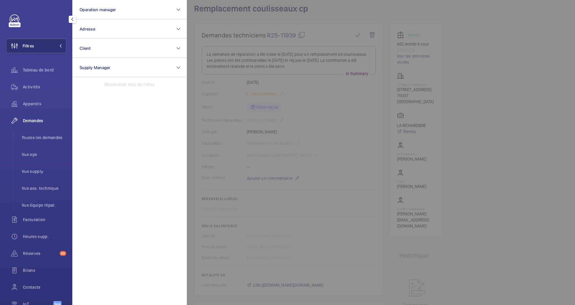
click at [384, 25] on div at bounding box center [474, 152] width 575 height 305
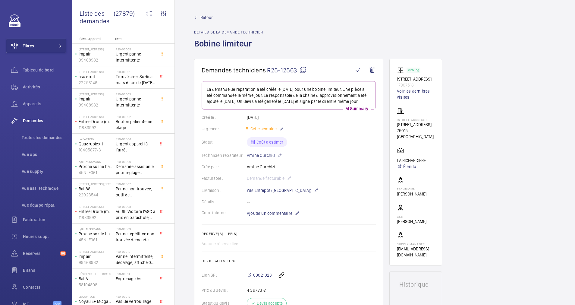
click at [199, 15] on link "Retour" at bounding box center [228, 17] width 69 height 6
click at [204, 17] on span "Retour" at bounding box center [206, 17] width 12 height 6
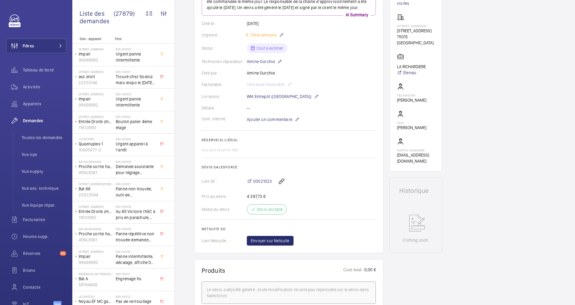
scroll to position [136, 0]
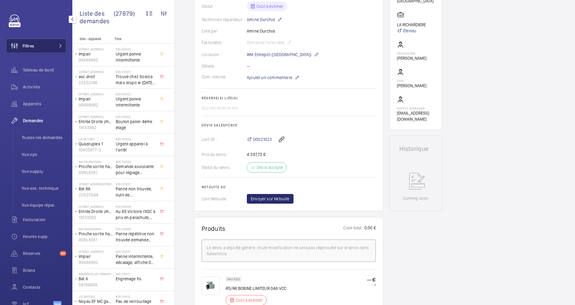
click at [42, 44] on button "Filtres" at bounding box center [36, 46] width 60 height 14
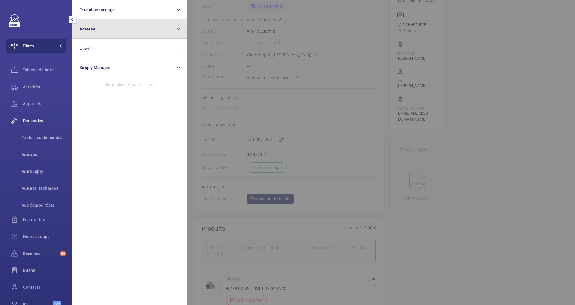
click at [136, 34] on button "Adresse" at bounding box center [129, 28] width 115 height 19
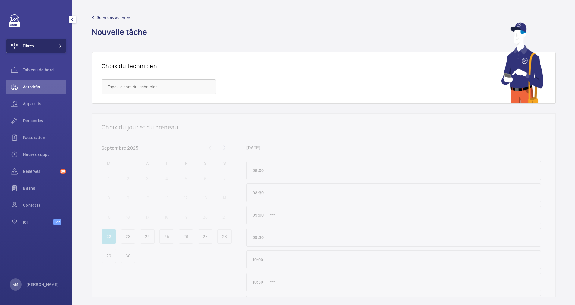
drag, startPoint x: 36, startPoint y: 41, endPoint x: 61, endPoint y: 41, distance: 25.3
click at [49, 41] on button "Filtres" at bounding box center [36, 46] width 60 height 14
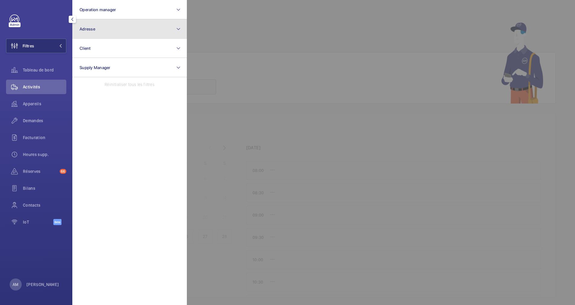
click at [149, 33] on button "Adresse" at bounding box center [129, 28] width 115 height 19
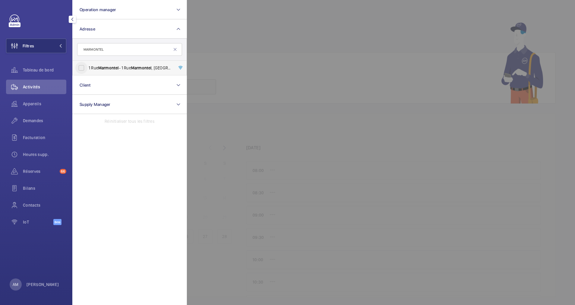
type input "MARMONTEL"
click at [86, 64] on input "1 Rue Marmontel - 1 Rue Marmontel , 75015 PARIS, PARIS 75015" at bounding box center [81, 68] width 12 height 12
checkbox input "true"
click at [32, 107] on div "Appareils" at bounding box center [36, 103] width 60 height 14
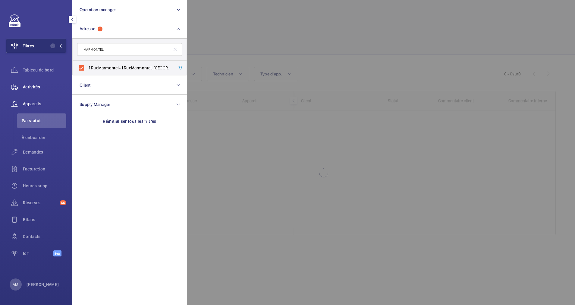
click at [33, 87] on span "Activités" at bounding box center [44, 87] width 43 height 6
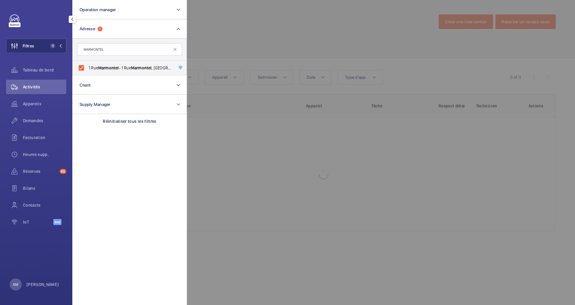
click at [230, 40] on div at bounding box center [474, 152] width 575 height 305
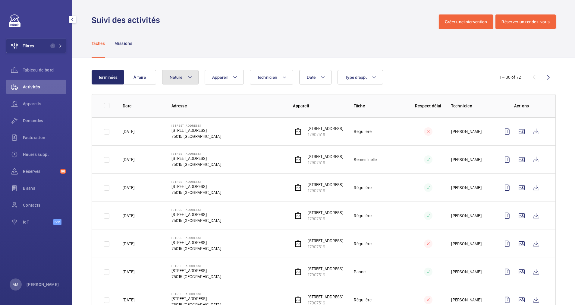
click at [184, 74] on button "Nature" at bounding box center [180, 77] width 36 height 14
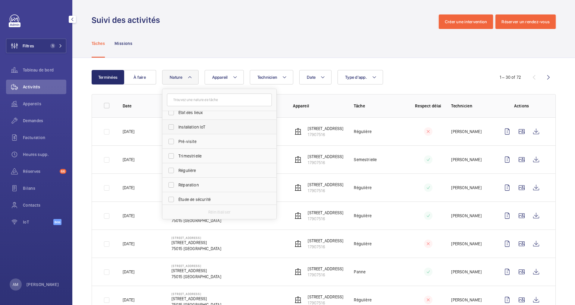
scroll to position [49, 0]
click at [174, 127] on input "État des lieux" at bounding box center [171, 127] width 12 height 12
checkbox input "true"
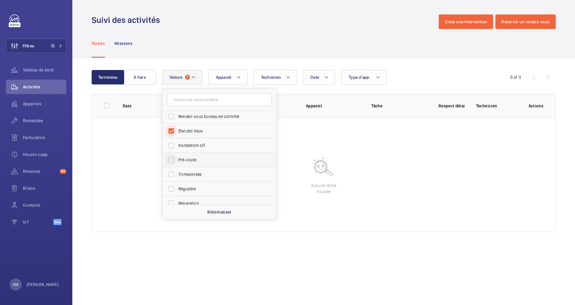
scroll to position [90, 0]
click at [173, 114] on input "Pré-visite" at bounding box center [171, 114] width 12 height 12
checkbox input "true"
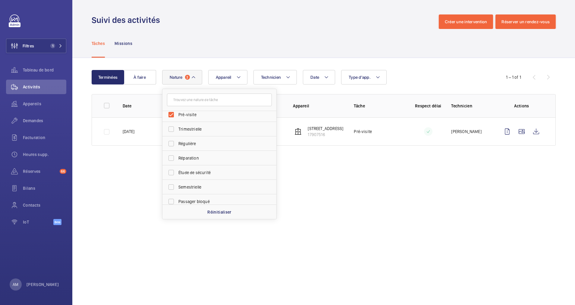
click at [416, 71] on div "Date Technicien Appareil Type d'app. Nature 2 Annuelle Panne Rendez-vous client…" at bounding box center [322, 77] width 321 height 14
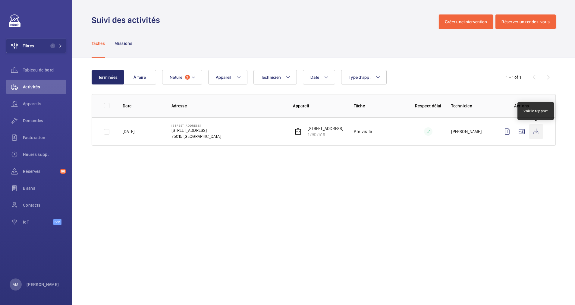
click at [535, 130] on wm-front-icon-button at bounding box center [536, 131] width 14 height 14
click at [193, 73] on button "Nature 2" at bounding box center [182, 77] width 40 height 14
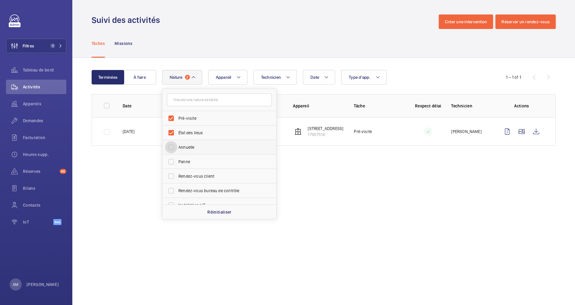
click at [169, 146] on input "Annuelle" at bounding box center [171, 147] width 12 height 12
checkbox input "true"
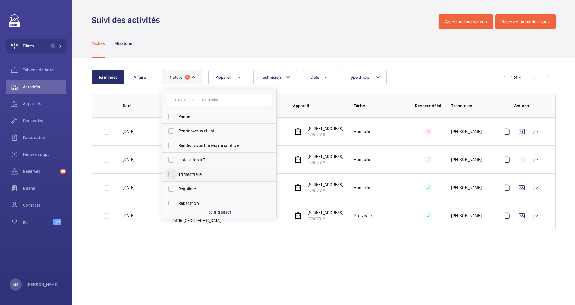
scroll to position [90, 0]
click at [173, 180] on label "Semestrielle" at bounding box center [214, 187] width 105 height 14
click at [173, 181] on input "Semestrielle" at bounding box center [171, 187] width 12 height 12
checkbox input "true"
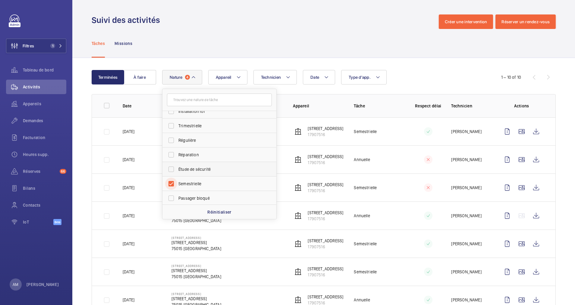
scroll to position [95, 0]
click at [174, 124] on input "Trimestrielle" at bounding box center [171, 125] width 12 height 12
checkbox input "true"
click at [427, 72] on div "Date Technicien Appareil Type d'app. Nature 5 Pré-visite État des lieux Annuell…" at bounding box center [322, 77] width 321 height 14
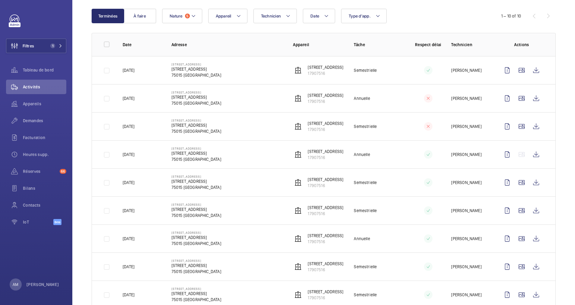
scroll to position [108, 0]
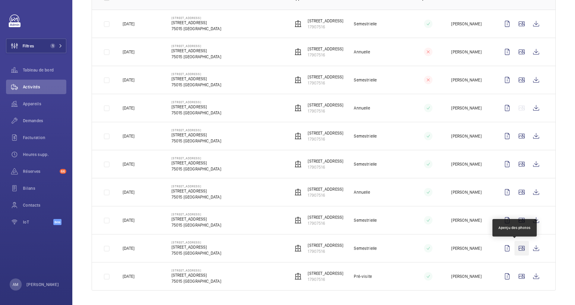
click at [514, 248] on wm-front-icon-button at bounding box center [521, 248] width 14 height 14
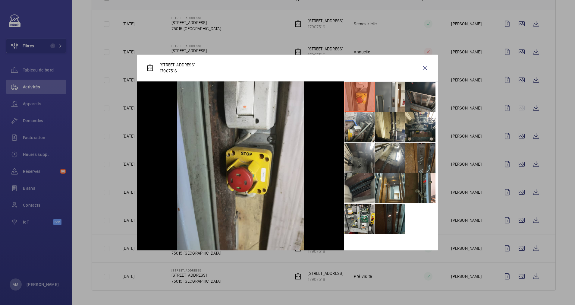
click at [394, 211] on li at bounding box center [390, 218] width 30 height 30
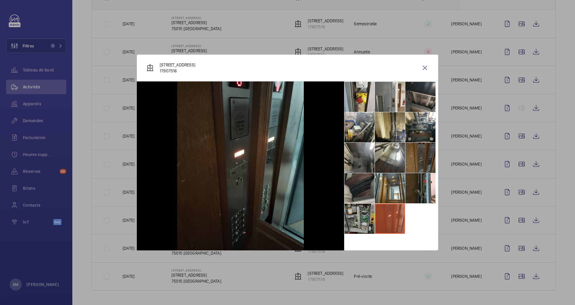
click at [359, 221] on li at bounding box center [359, 218] width 30 height 30
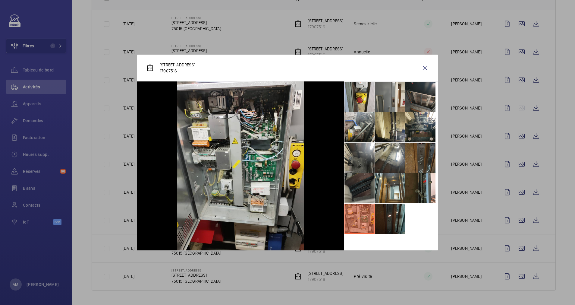
click at [355, 196] on li at bounding box center [359, 188] width 30 height 30
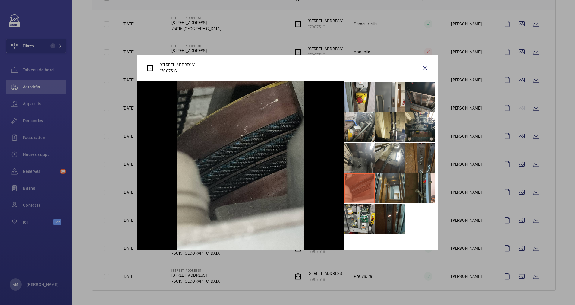
click at [383, 190] on li at bounding box center [390, 188] width 30 height 30
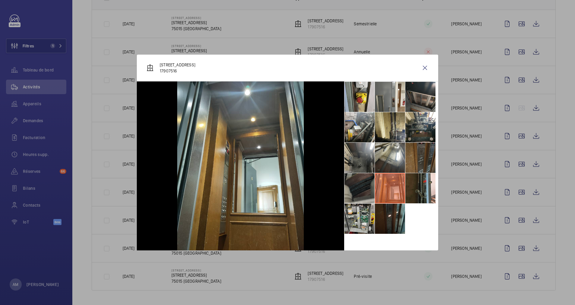
click at [364, 192] on li at bounding box center [359, 188] width 30 height 30
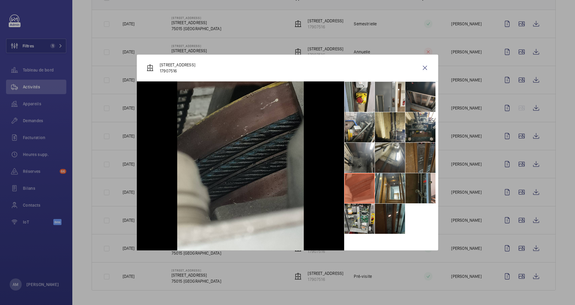
click at [415, 184] on li at bounding box center [420, 188] width 30 height 30
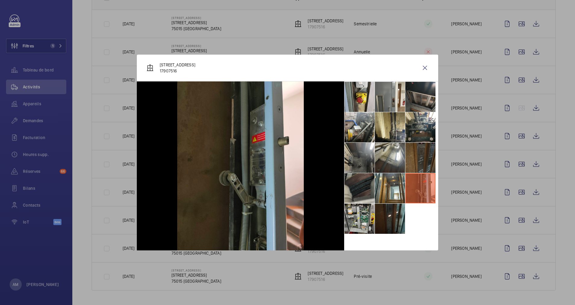
click at [416, 162] on li at bounding box center [420, 158] width 30 height 30
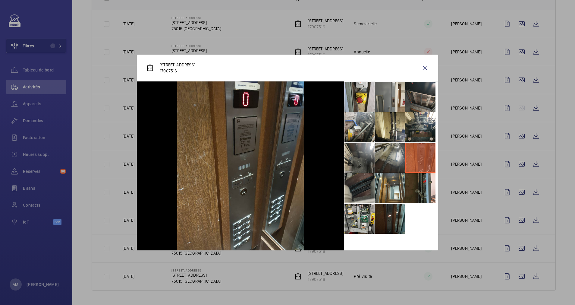
click at [391, 161] on li at bounding box center [390, 158] width 30 height 30
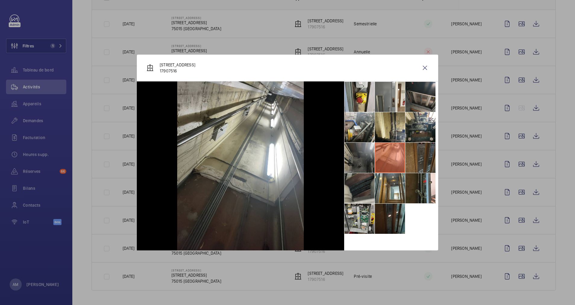
click at [360, 160] on li at bounding box center [359, 158] width 30 height 30
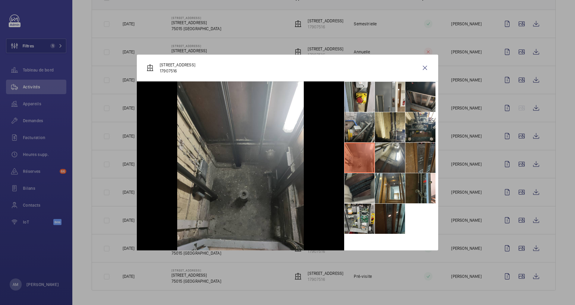
click at [356, 132] on li at bounding box center [359, 127] width 30 height 30
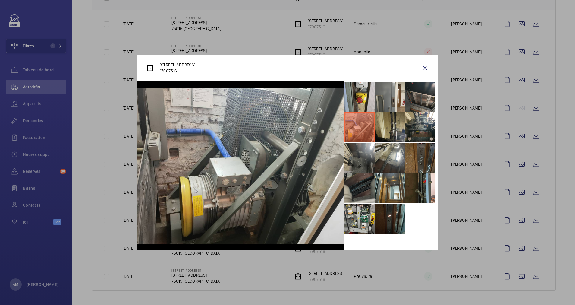
click at [387, 127] on li at bounding box center [390, 127] width 30 height 30
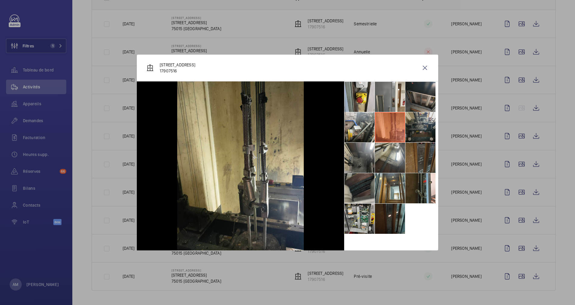
click at [418, 124] on li at bounding box center [420, 127] width 30 height 30
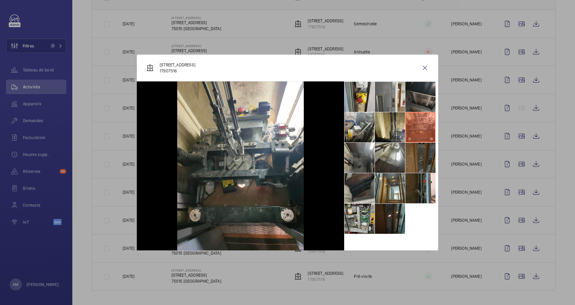
click at [414, 86] on li at bounding box center [420, 97] width 30 height 30
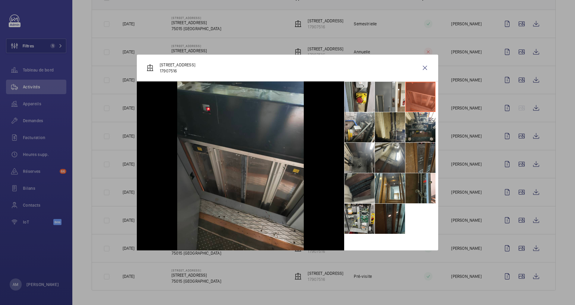
click at [388, 117] on li at bounding box center [390, 127] width 30 height 30
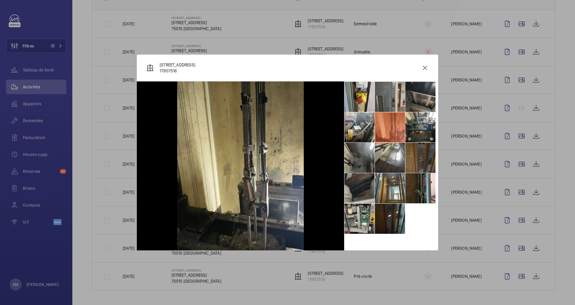
click at [383, 95] on li at bounding box center [390, 97] width 30 height 30
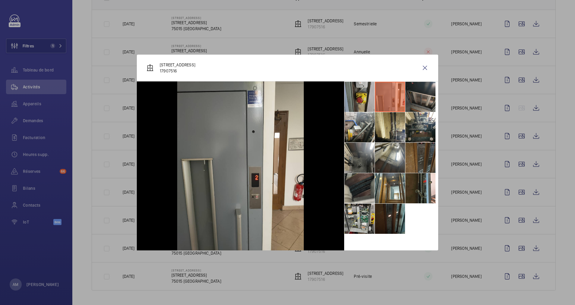
click at [362, 96] on li at bounding box center [359, 97] width 30 height 30
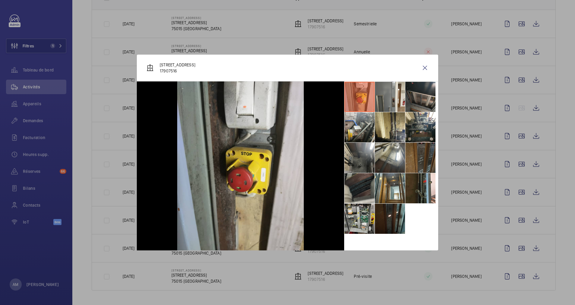
click at [475, 110] on div at bounding box center [287, 152] width 575 height 305
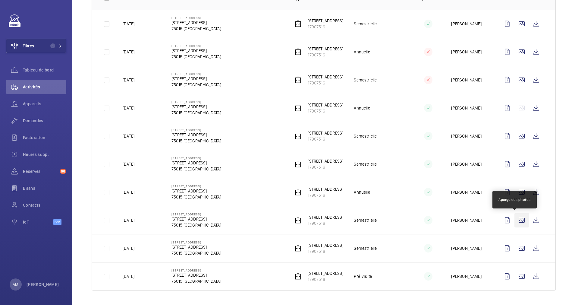
click at [516, 217] on wm-front-icon-button at bounding box center [521, 220] width 14 height 14
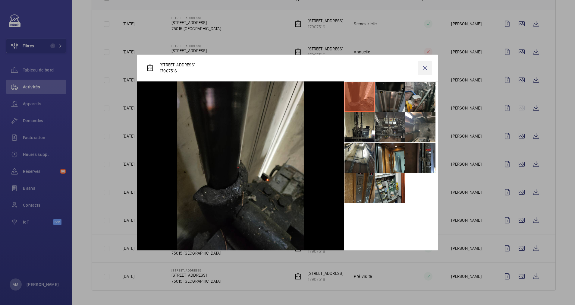
click at [425, 62] on wm-front-icon-button at bounding box center [425, 68] width 14 height 14
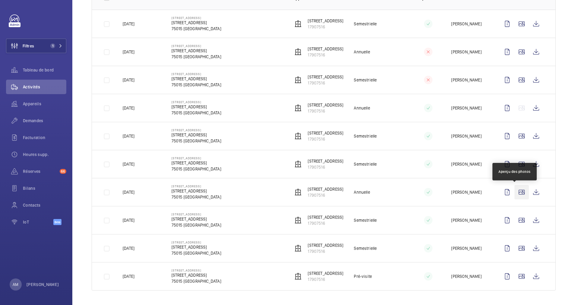
click at [515, 194] on wm-front-icon-button at bounding box center [521, 192] width 14 height 14
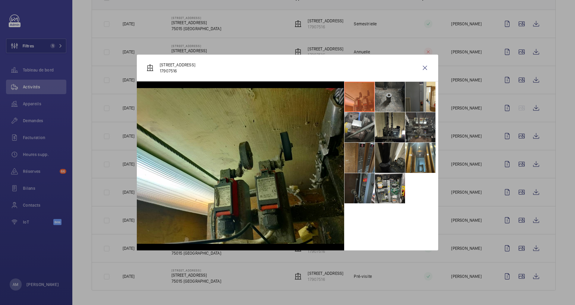
click at [512, 159] on div at bounding box center [287, 152] width 575 height 305
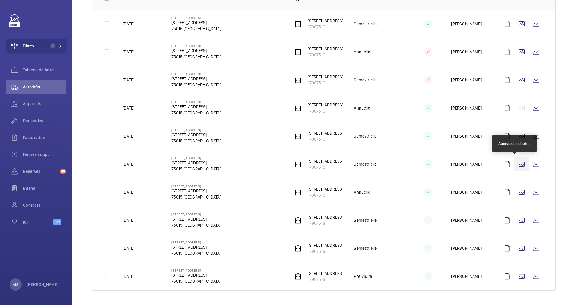
click at [514, 160] on wm-front-icon-button at bounding box center [521, 164] width 14 height 14
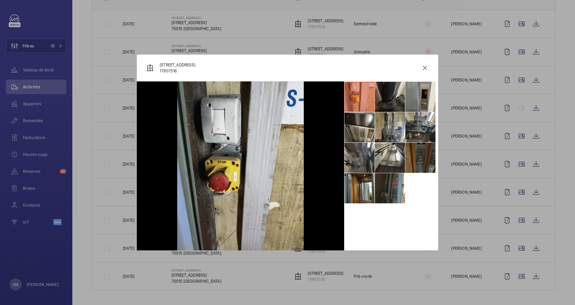
click at [514, 153] on div at bounding box center [287, 152] width 575 height 305
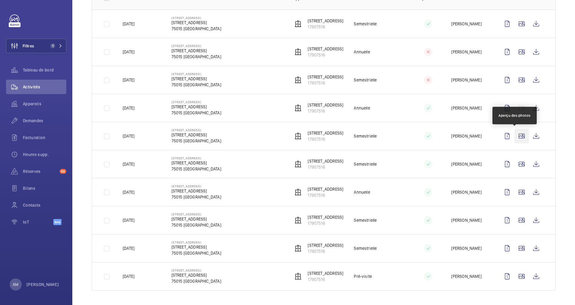
click at [514, 136] on wm-front-icon-button at bounding box center [521, 136] width 14 height 14
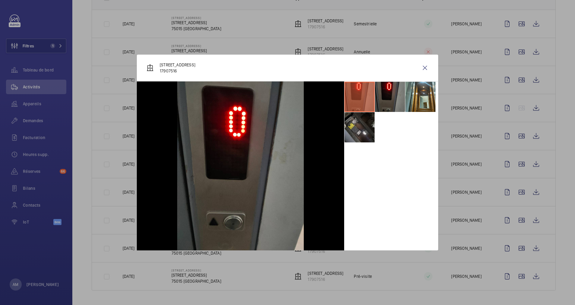
click at [362, 127] on li at bounding box center [359, 127] width 30 height 30
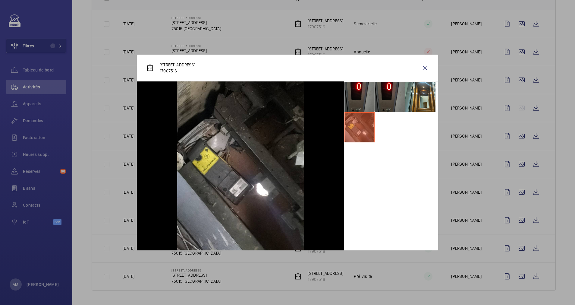
drag, startPoint x: 424, startPoint y: 68, endPoint x: 444, endPoint y: 72, distance: 21.0
click at [431, 69] on wm-front-icon-button at bounding box center [425, 68] width 14 height 14
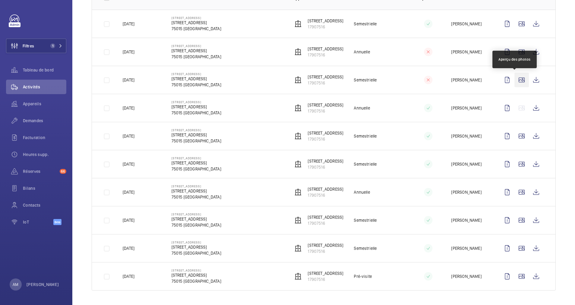
click at [516, 80] on wm-front-icon-button at bounding box center [521, 80] width 14 height 14
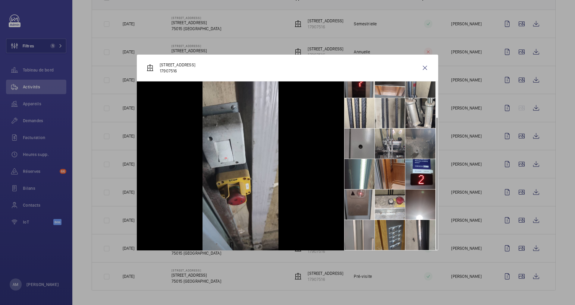
scroll to position [0, 0]
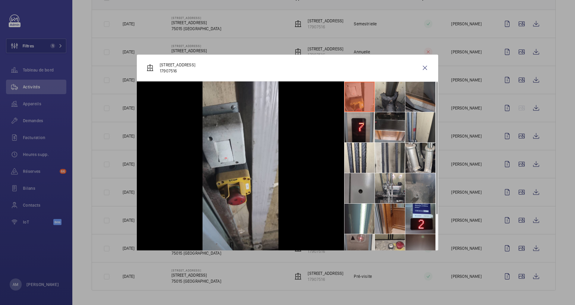
click at [416, 97] on li at bounding box center [420, 97] width 30 height 30
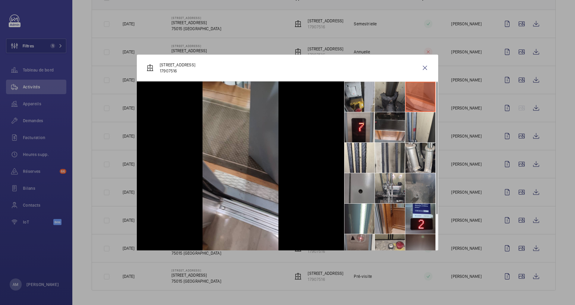
click at [381, 95] on li at bounding box center [390, 97] width 30 height 30
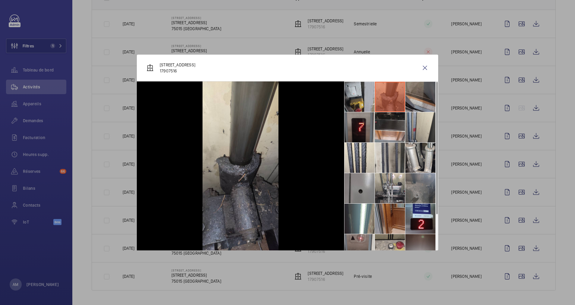
click at [361, 121] on li at bounding box center [359, 127] width 30 height 30
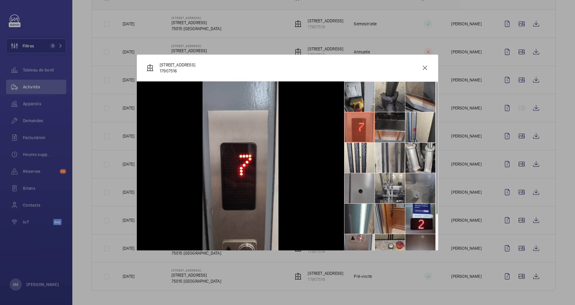
click at [388, 121] on li at bounding box center [390, 127] width 30 height 30
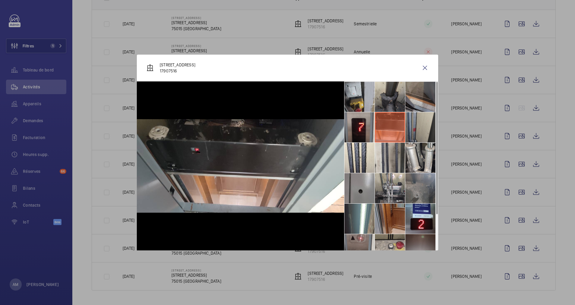
click at [414, 128] on li at bounding box center [420, 127] width 30 height 30
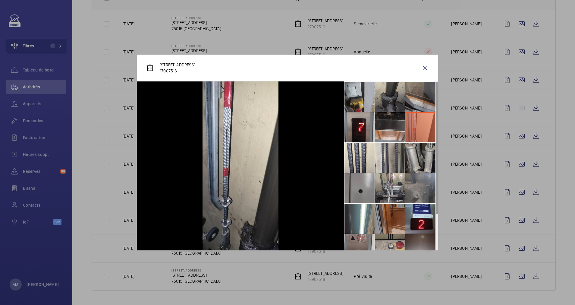
click at [415, 157] on li at bounding box center [420, 158] width 30 height 30
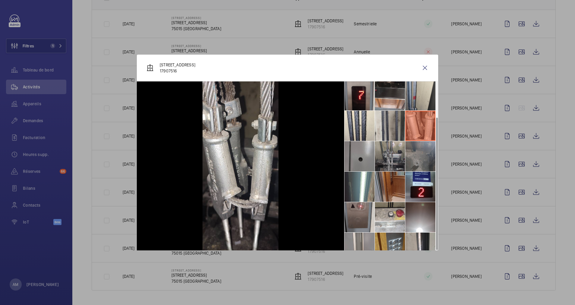
scroll to position [45, 0]
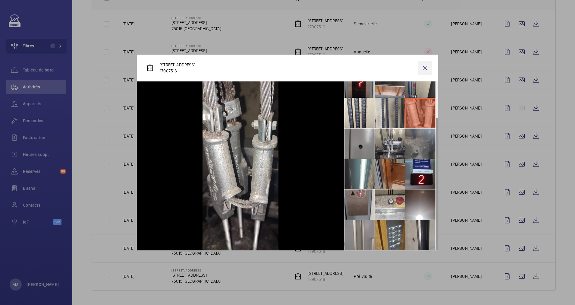
click at [424, 67] on wm-front-icon-button at bounding box center [425, 68] width 14 height 14
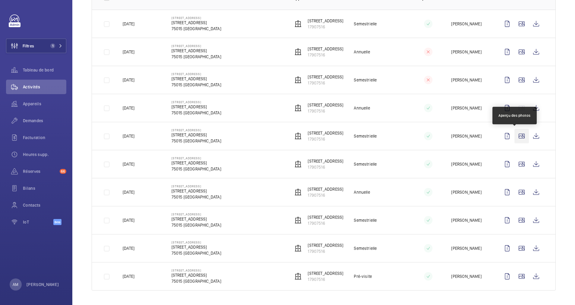
click at [515, 137] on wm-front-icon-button at bounding box center [521, 136] width 14 height 14
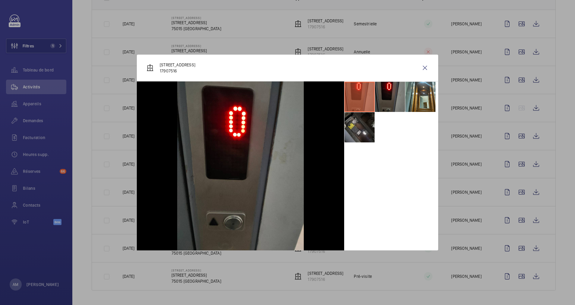
click at [351, 136] on li at bounding box center [359, 127] width 30 height 30
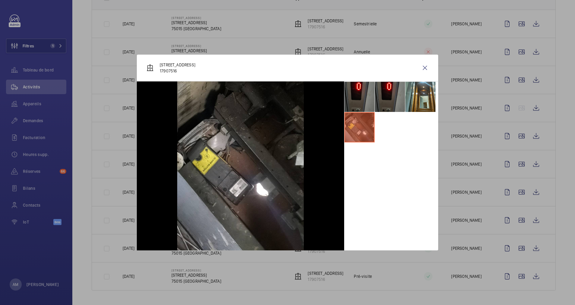
click at [425, 67] on wm-front-icon-button at bounding box center [425, 68] width 14 height 14
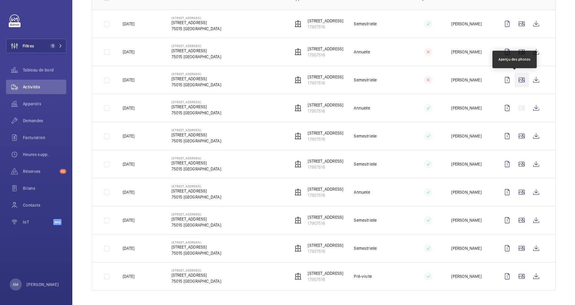
click at [516, 80] on wm-front-icon-button at bounding box center [521, 80] width 14 height 14
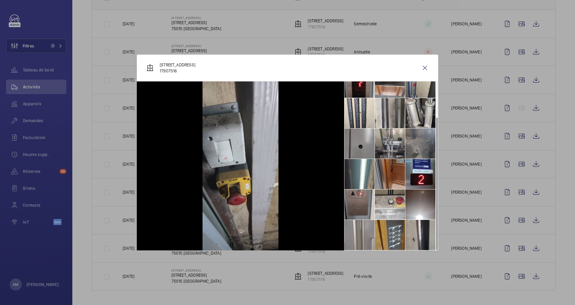
drag, startPoint x: 422, startPoint y: 69, endPoint x: 479, endPoint y: 34, distance: 67.4
click at [424, 68] on wm-front-icon-button at bounding box center [425, 68] width 14 height 14
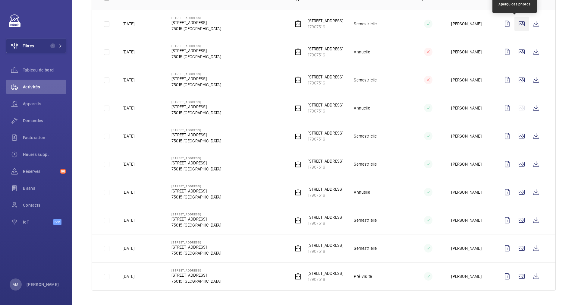
click at [517, 21] on wm-front-icon-button at bounding box center [521, 24] width 14 height 14
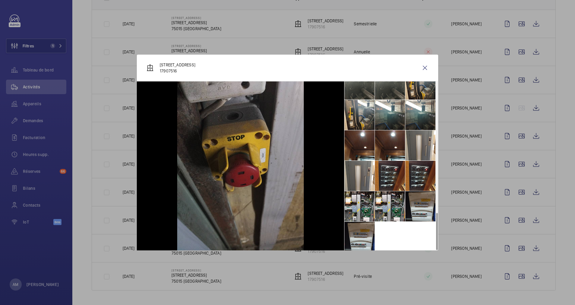
scroll to position [592, 0]
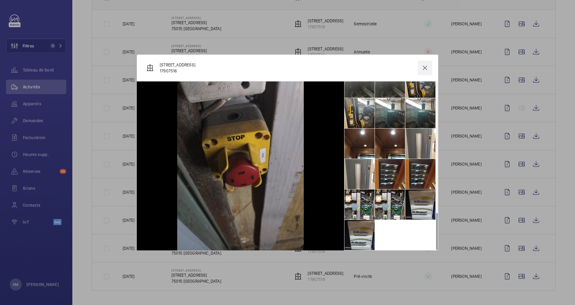
click at [425, 65] on wm-front-icon-button at bounding box center [425, 68] width 14 height 14
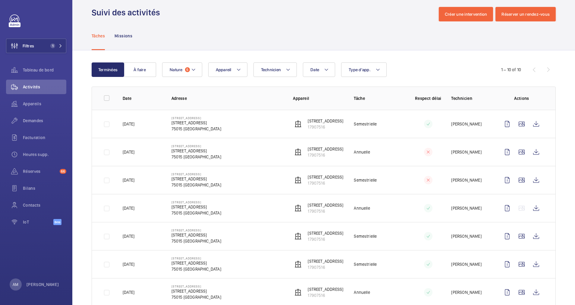
scroll to position [0, 0]
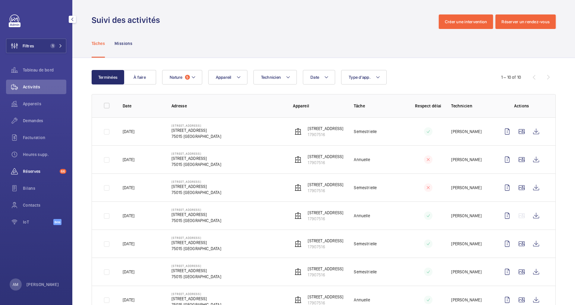
click at [35, 168] on span "Réserves" at bounding box center [40, 171] width 34 height 6
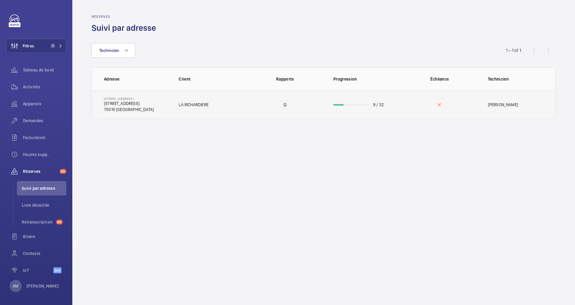
click at [366, 104] on wm-front-progress-bar at bounding box center [351, 105] width 36 height 2
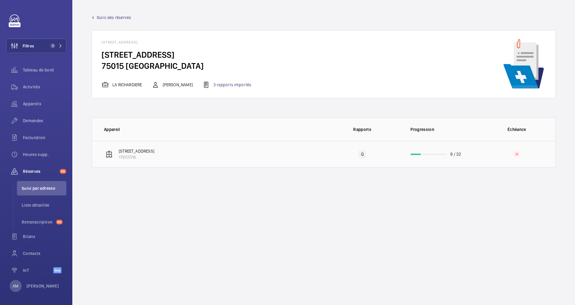
click at [428, 149] on td "9 / 32" at bounding box center [439, 154] width 77 height 27
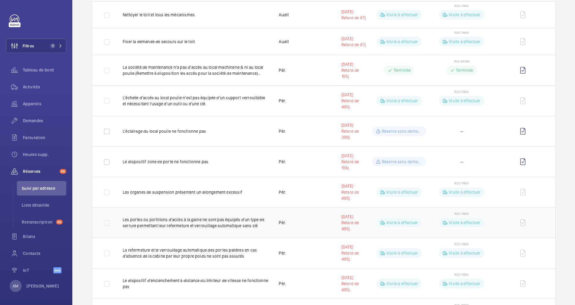
scroll to position [407, 0]
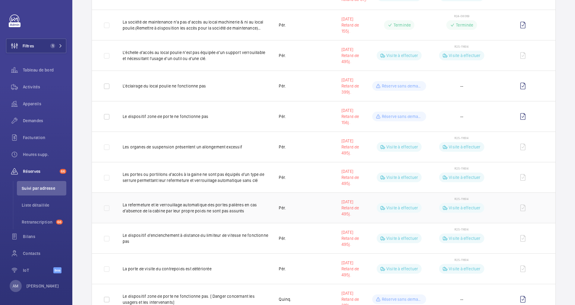
click at [443, 201] on td "R25-11604 Visite à effectuer" at bounding box center [461, 207] width 62 height 30
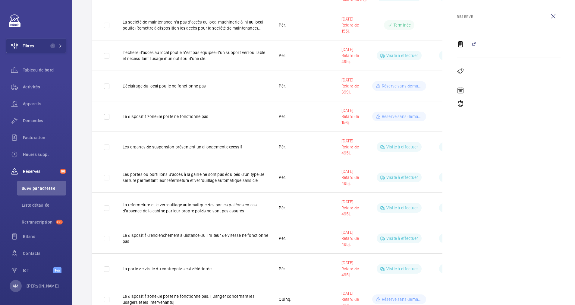
click at [87, 203] on wm-front-table "Rapport Statut de la demande Statut de la réserve Devis 1 – 30 of 32 Descriptio…" at bounding box center [323, 99] width 503 height 917
click at [261, 203] on p "La refermeture et le verrouillage automatique des portes palières en cas d'abse…" at bounding box center [196, 208] width 146 height 12
click at [554, 13] on wm-front-icon-button at bounding box center [553, 16] width 14 height 14
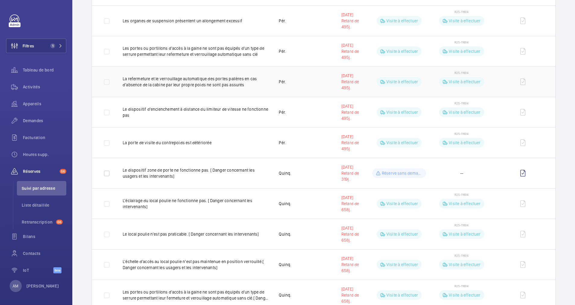
scroll to position [536, 0]
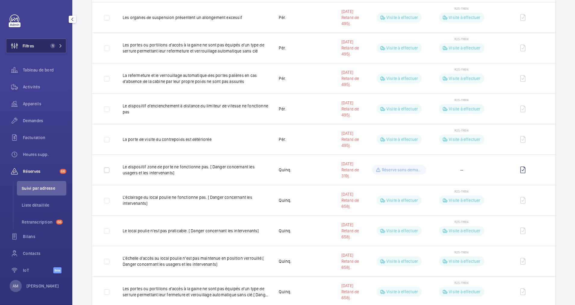
click at [61, 44] on button "Filtres 1" at bounding box center [36, 46] width 60 height 14
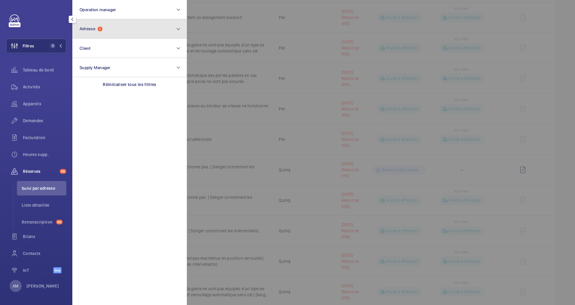
click at [139, 32] on button "Adresse 1" at bounding box center [129, 28] width 115 height 19
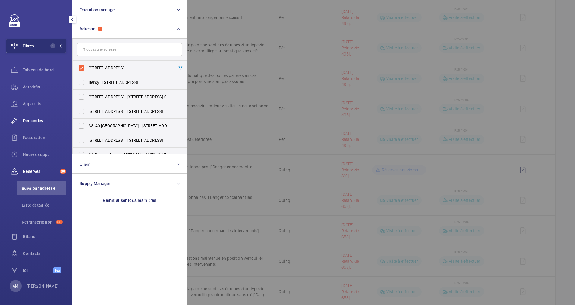
click at [36, 118] on span "Demandes" at bounding box center [44, 121] width 43 height 6
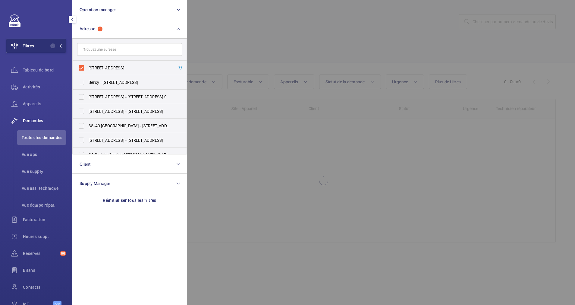
click at [246, 38] on div at bounding box center [474, 152] width 575 height 305
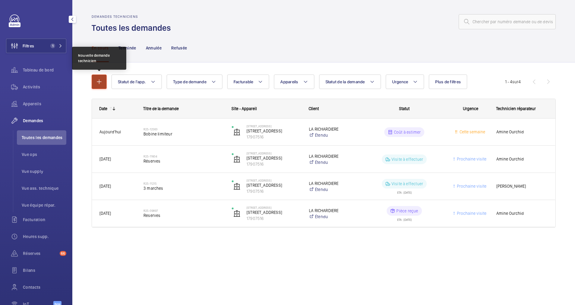
click at [98, 84] on mat-icon "button" at bounding box center [99, 81] width 7 height 7
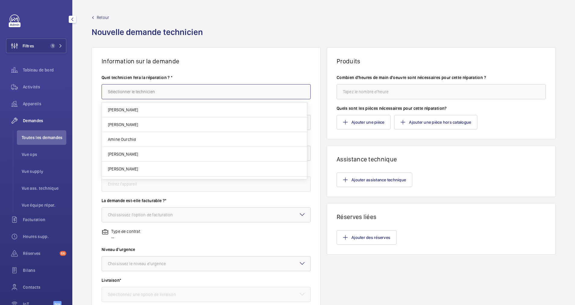
click at [164, 89] on input "text" at bounding box center [206, 91] width 209 height 15
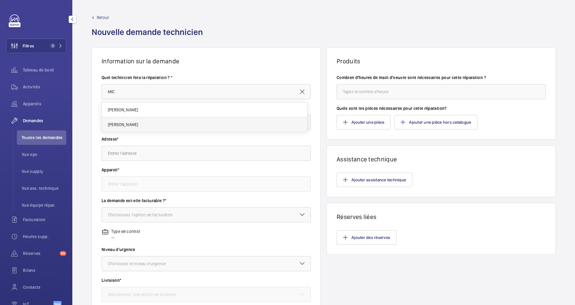
click at [133, 123] on span "Mickaël Dokan" at bounding box center [123, 124] width 30 height 6
type input "Mickaël Dokan"
click at [149, 120] on input "text" at bounding box center [206, 122] width 209 height 15
type input "r"
type input "Raccourcissmement cables de traction"
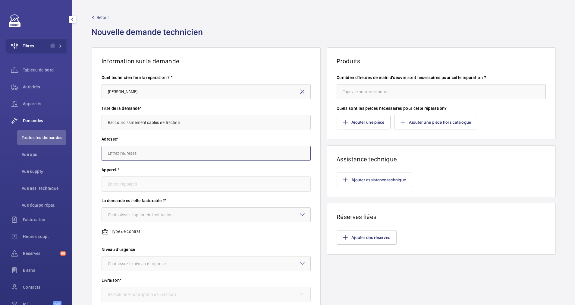
click at [158, 159] on input "text" at bounding box center [206, 153] width 209 height 15
click at [134, 171] on span "1 Rue Marmontel 1 Rue Marmontel, 75015 PARIS, 75015 PARIS" at bounding box center [126, 171] width 36 height 6
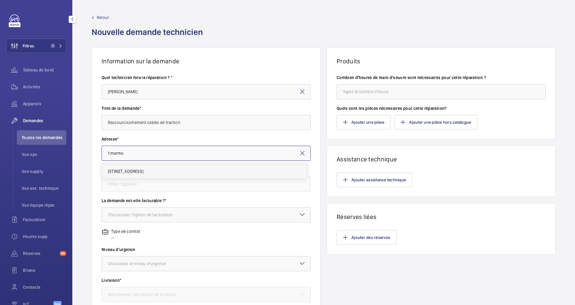
type input "1 Rue Marmontel 1 Rue Marmontel, 75015 PARIS, 75015 PARIS"
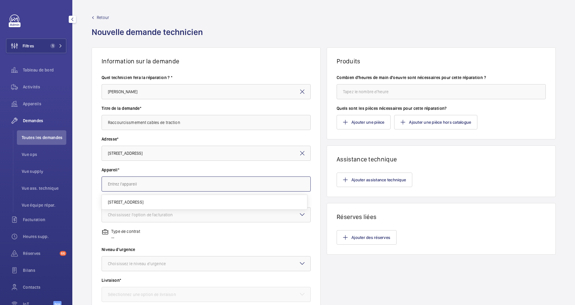
click at [132, 187] on input "text" at bounding box center [206, 183] width 209 height 15
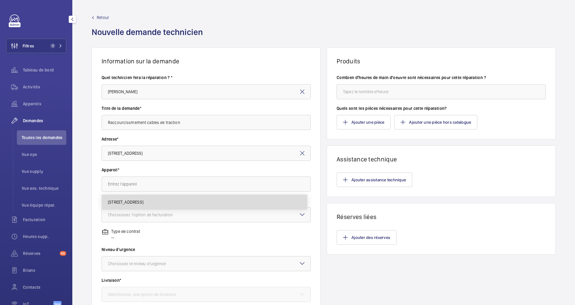
click at [133, 201] on span "17907516 - 1 rue Marmontel" at bounding box center [126, 202] width 36 height 6
type input "17907516 - 1 rue Marmontel"
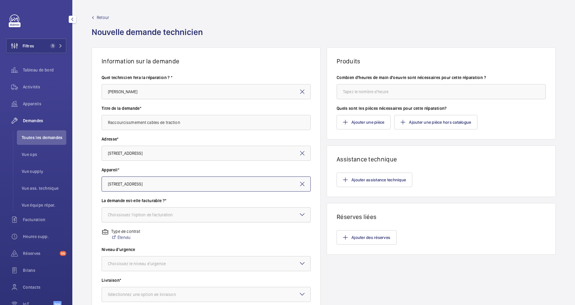
click at [134, 215] on div "Choississez l'option de facturation" at bounding box center [148, 215] width 80 height 6
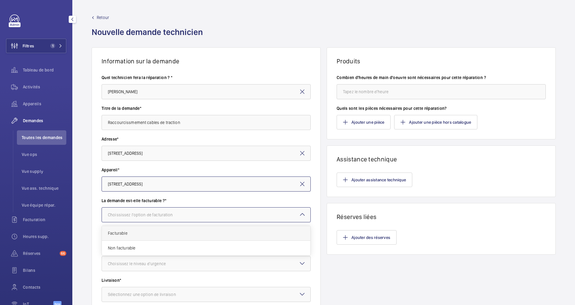
click at [133, 230] on div "Facturable" at bounding box center [206, 233] width 209 height 15
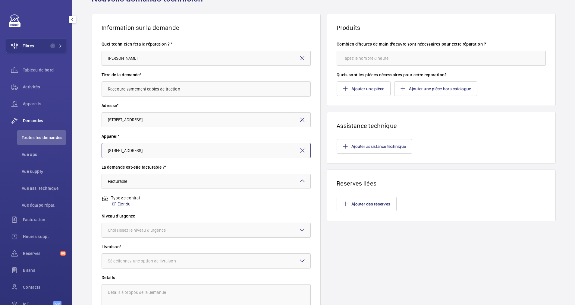
scroll to position [45, 0]
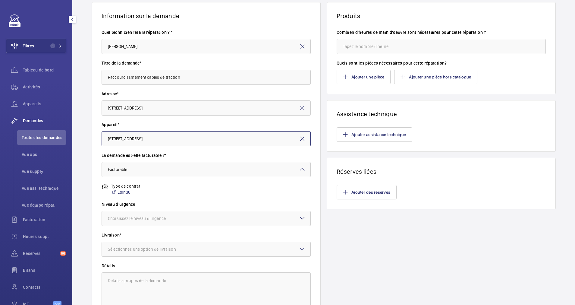
click at [164, 215] on div at bounding box center [206, 218] width 209 height 14
click at [134, 263] on div "Urgent" at bounding box center [206, 266] width 209 height 14
click at [173, 251] on div "Sélectionnez une option de livraison" at bounding box center [149, 249] width 83 height 6
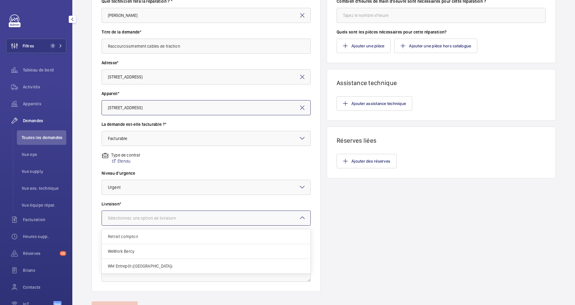
scroll to position [90, 0]
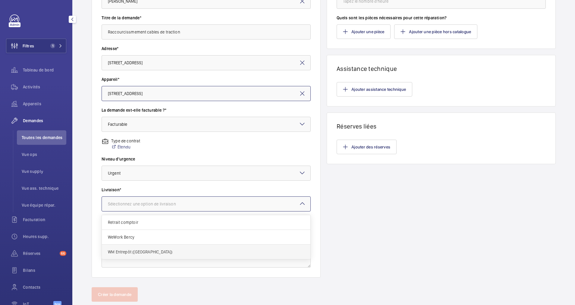
click at [178, 248] on div "WM Entrepôt (Nanterre)" at bounding box center [206, 251] width 209 height 14
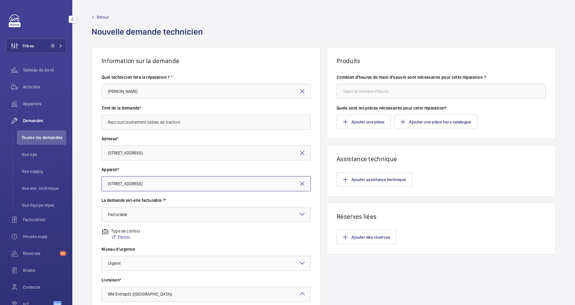
scroll to position [0, 0]
click at [383, 89] on input "number" at bounding box center [441, 91] width 209 height 15
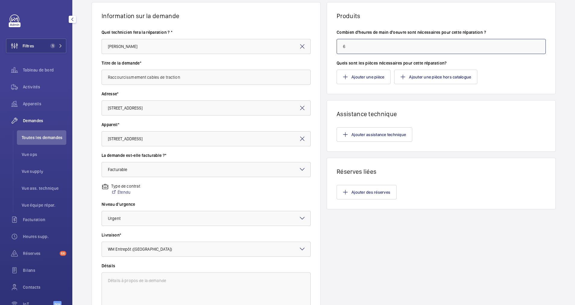
scroll to position [106, 0]
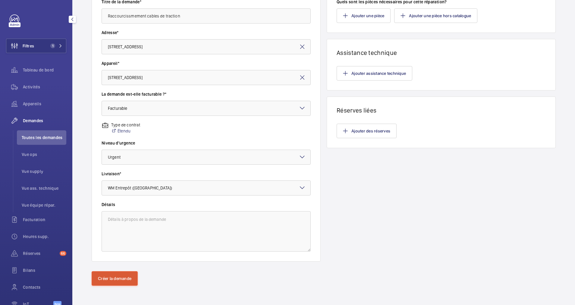
type input "6"
click at [121, 276] on button "Créer la demande" at bounding box center [115, 278] width 46 height 14
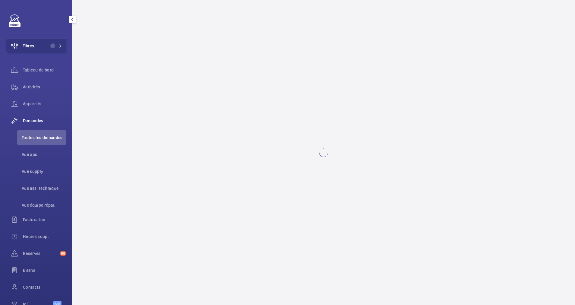
scroll to position [0, 0]
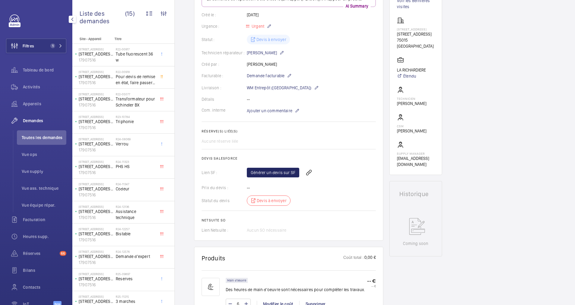
scroll to position [96, 0]
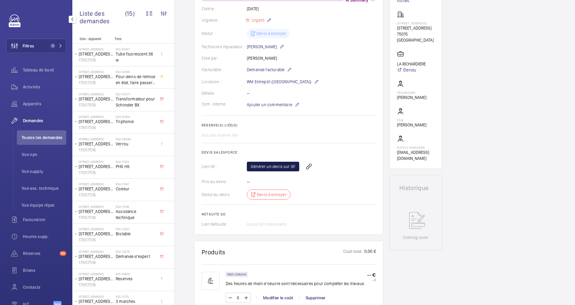
click at [279, 171] on link "Générer un devis sur SF" at bounding box center [273, 167] width 52 height 10
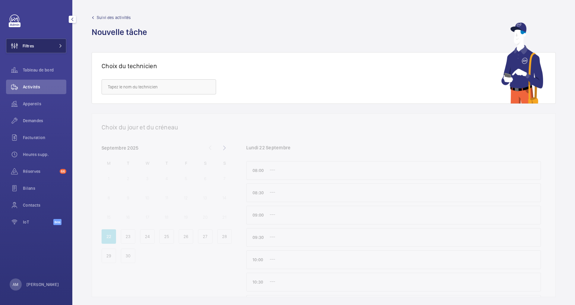
drag, startPoint x: 52, startPoint y: 42, endPoint x: 57, endPoint y: 41, distance: 5.5
click at [54, 41] on button "Filtres" at bounding box center [36, 46] width 60 height 14
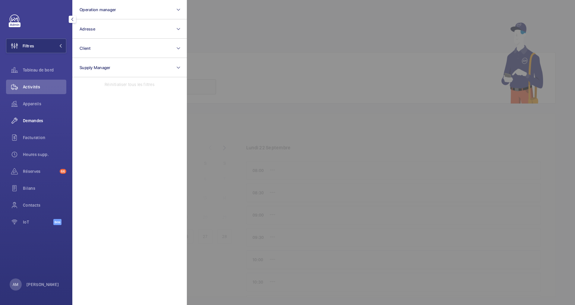
click at [34, 118] on span "Demandes" at bounding box center [44, 121] width 43 height 6
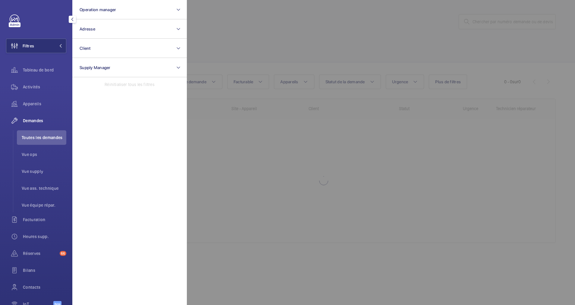
click at [367, 45] on div at bounding box center [474, 152] width 575 height 305
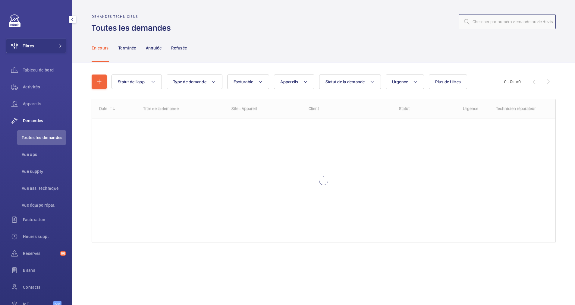
click at [511, 20] on input "text" at bounding box center [507, 21] width 97 height 15
